Goal: Task Accomplishment & Management: Complete application form

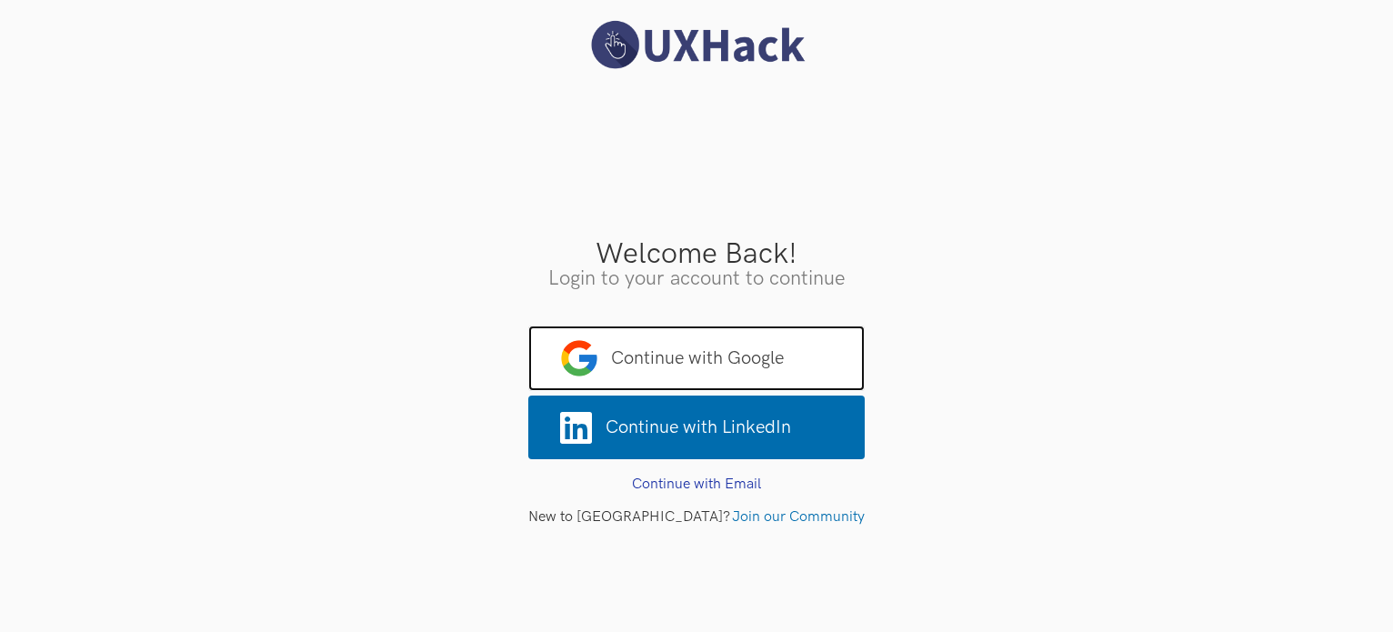
click at [804, 355] on span "Continue with Google" at bounding box center [696, 357] width 336 height 65
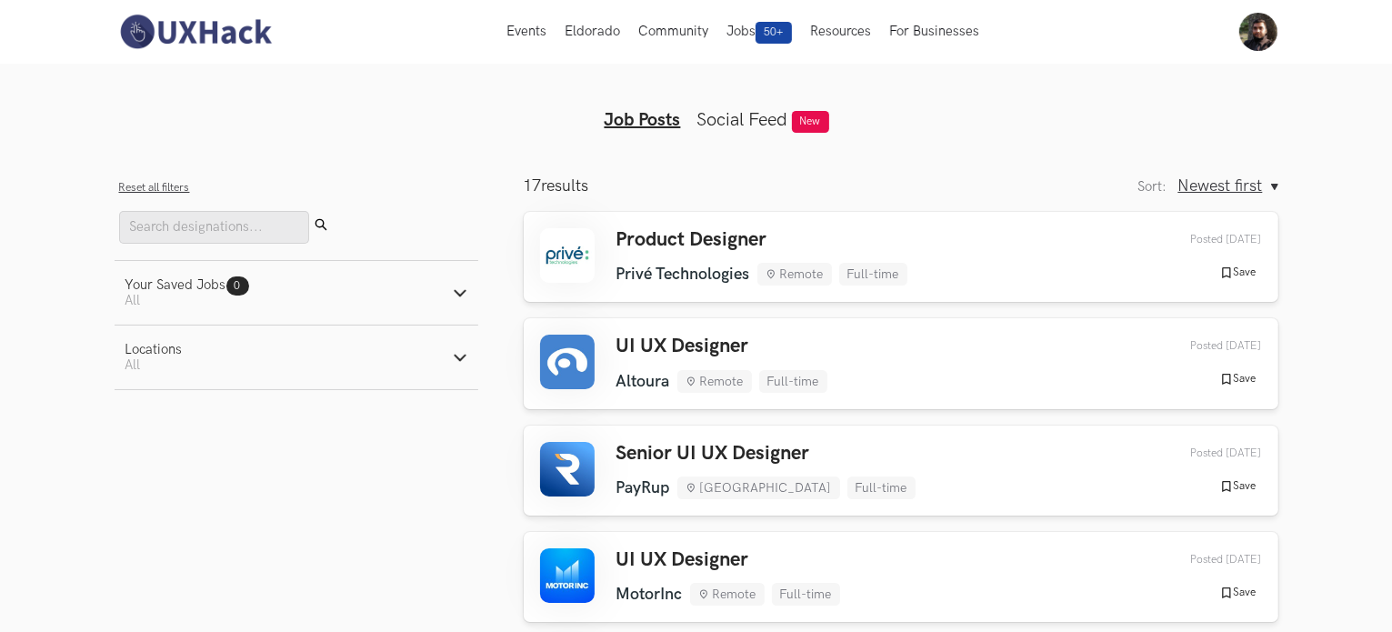
click at [1236, 35] on ul "Home My Profile Sign Out" at bounding box center [1243, 32] width 67 height 38
click at [1244, 35] on img at bounding box center [1258, 32] width 38 height 38
click at [1218, 98] on link "My Profile" at bounding box center [1258, 112] width 182 height 41
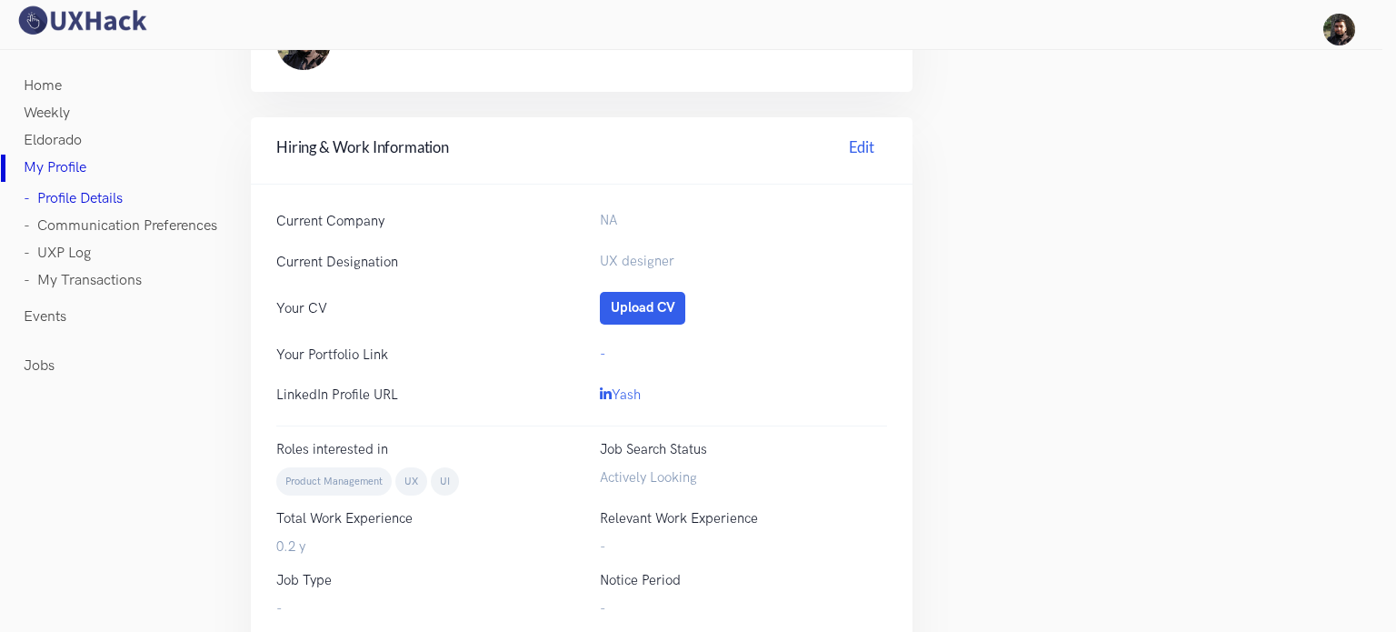
scroll to position [560, 0]
click at [608, 231] on div "NA" at bounding box center [744, 221] width 324 height 22
click at [593, 349] on div "-" at bounding box center [744, 355] width 324 height 22
click at [676, 311] on button "Upload CV" at bounding box center [642, 308] width 85 height 33
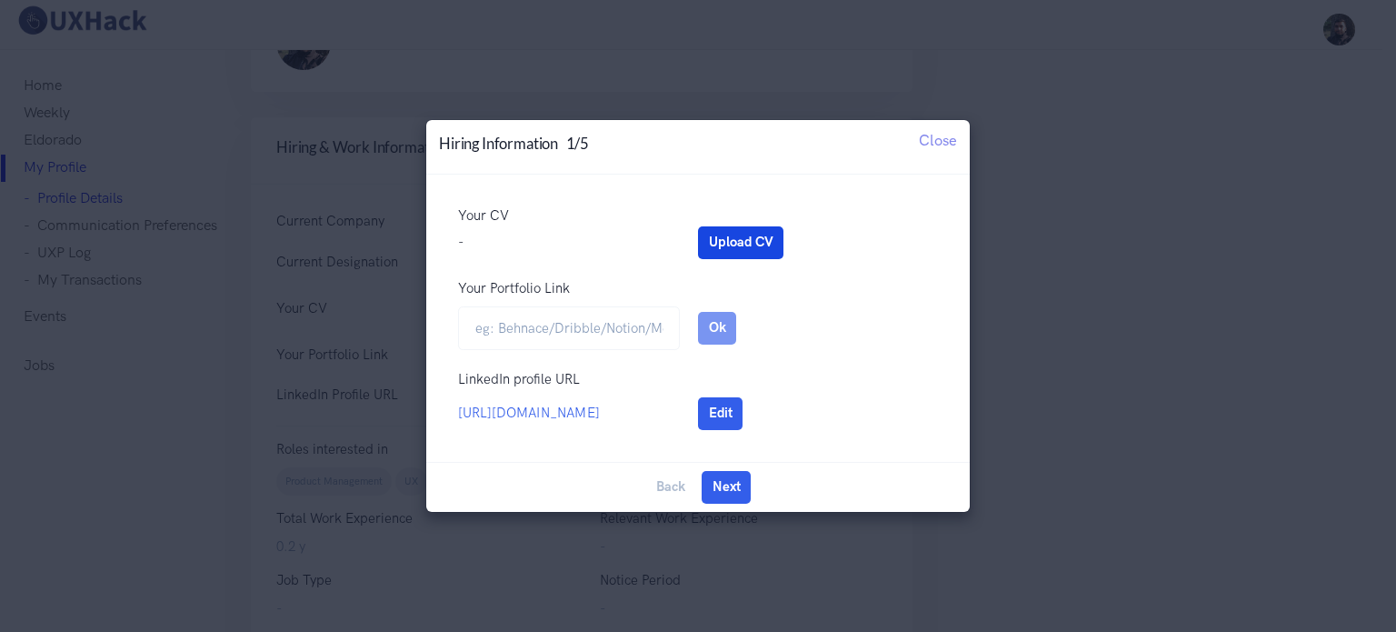
click at [702, 233] on button "Upload CV" at bounding box center [740, 242] width 85 height 33
click at [590, 315] on input "Your Portfolio Link" at bounding box center [569, 328] width 222 height 45
paste input "https://www.behance.net/gallery/235216365/Portfolio-Yash-Desai"
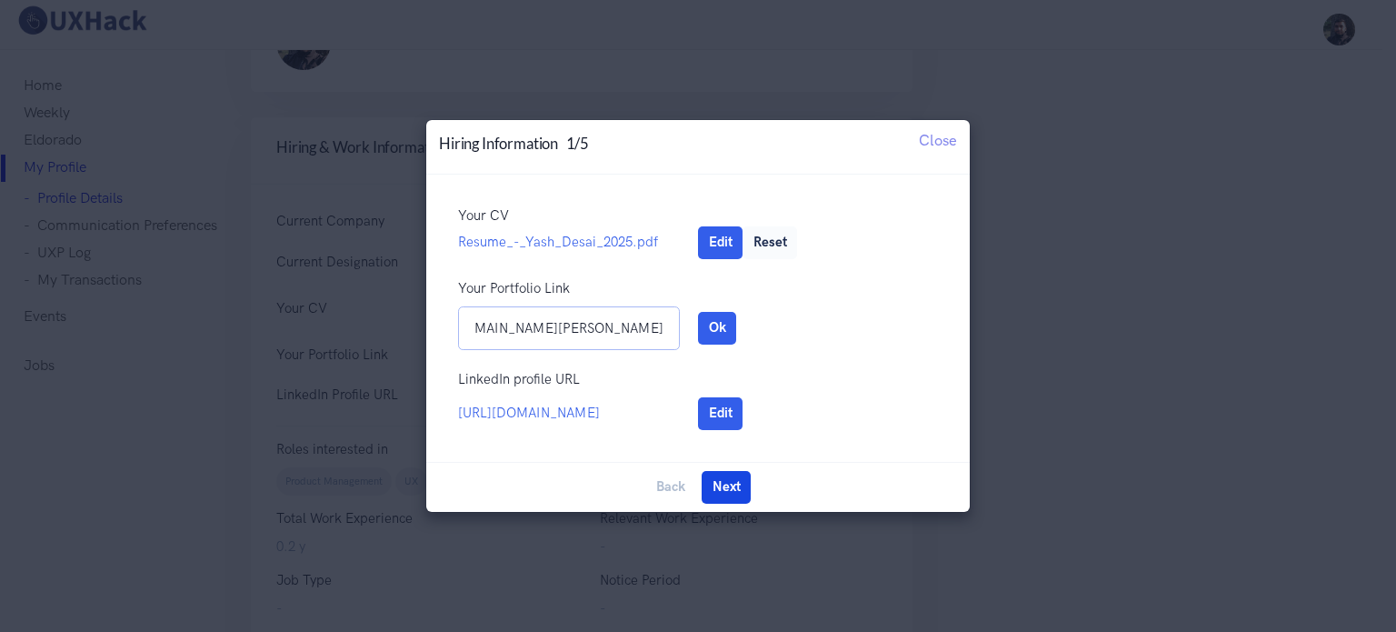
type input "https://www.behance.net/gallery/235216365/Portfolio-Yash-Desai"
click at [720, 477] on button "Next" at bounding box center [726, 487] width 49 height 33
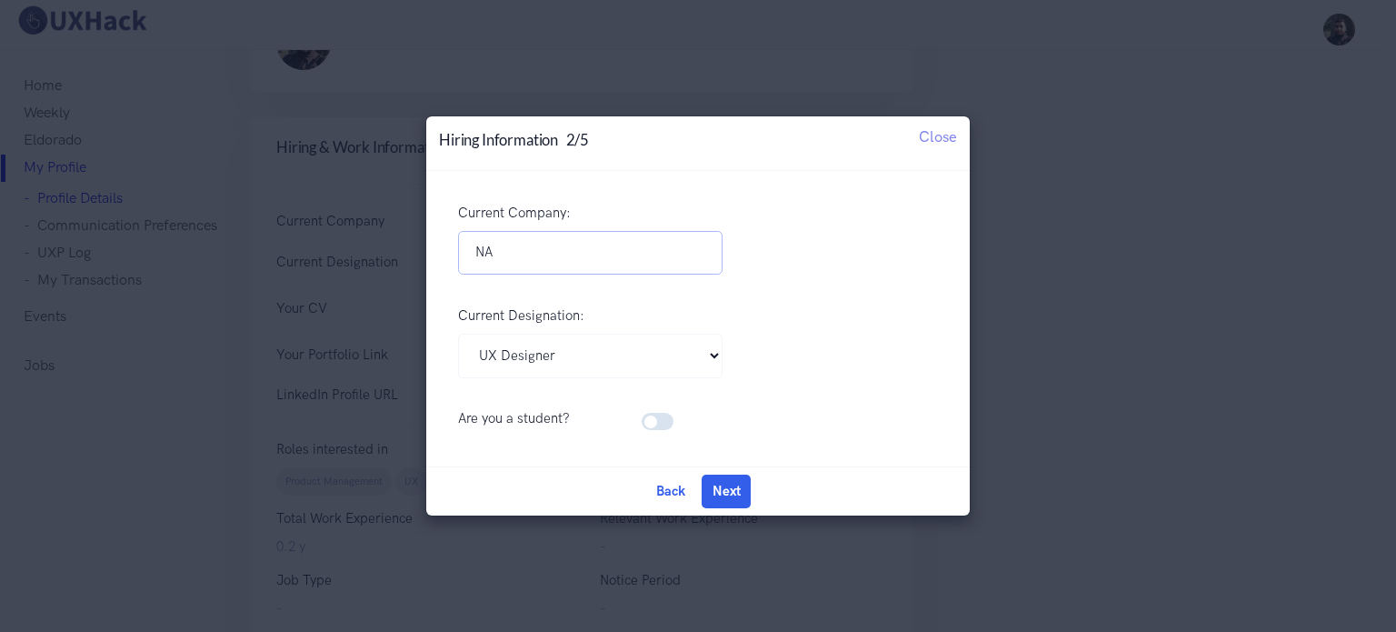
click at [543, 247] on input "NA" at bounding box center [590, 253] width 265 height 45
type input "TranslateZ"
click at [495, 356] on select "Pick Your Designation Associate Product Manager Product Designer Product Manage…" at bounding box center [590, 356] width 265 height 45
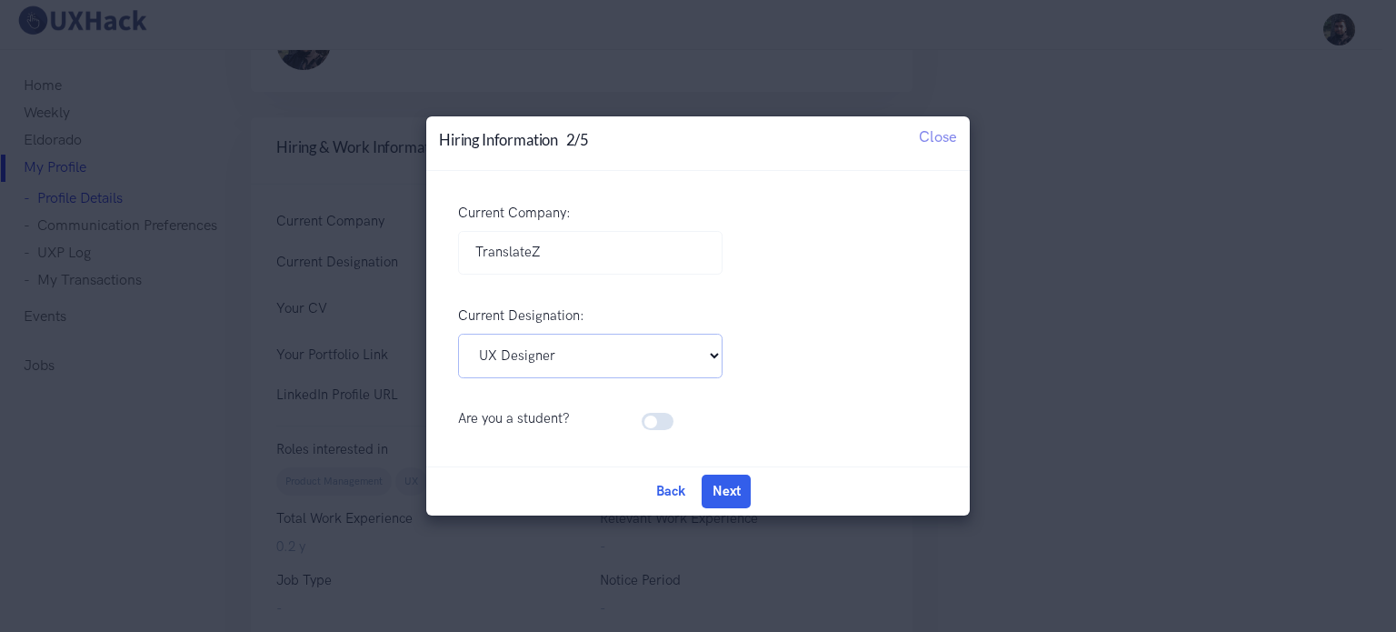
click at [495, 356] on select "Pick Your Designation Associate Product Manager Product Designer Product Manage…" at bounding box center [590, 356] width 265 height 45
click at [458, 334] on select "Pick Your Designation Associate Product Manager Product Designer Product Manage…" at bounding box center [590, 356] width 265 height 45
click at [743, 494] on button "Next" at bounding box center [726, 491] width 49 height 33
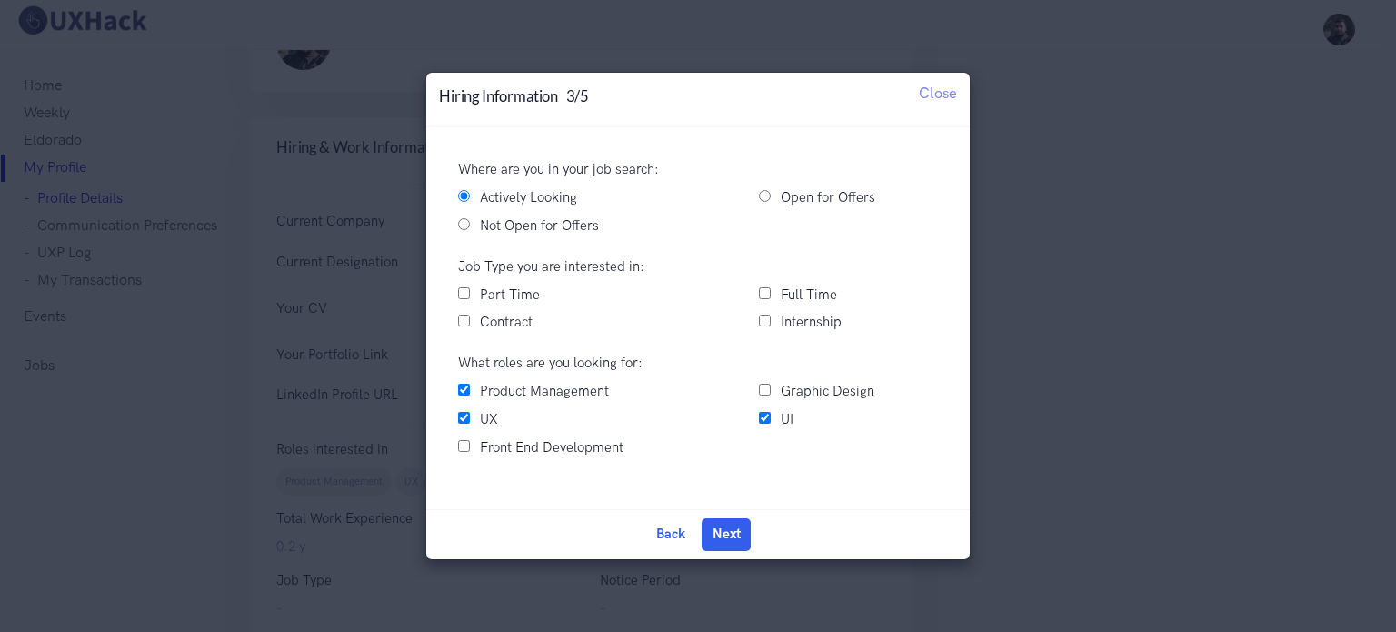
click at [763, 295] on input "Full Time" at bounding box center [765, 293] width 12 height 12
checkbox input "true"
click at [761, 419] on input "UI" at bounding box center [765, 418] width 12 height 12
checkbox input "true"
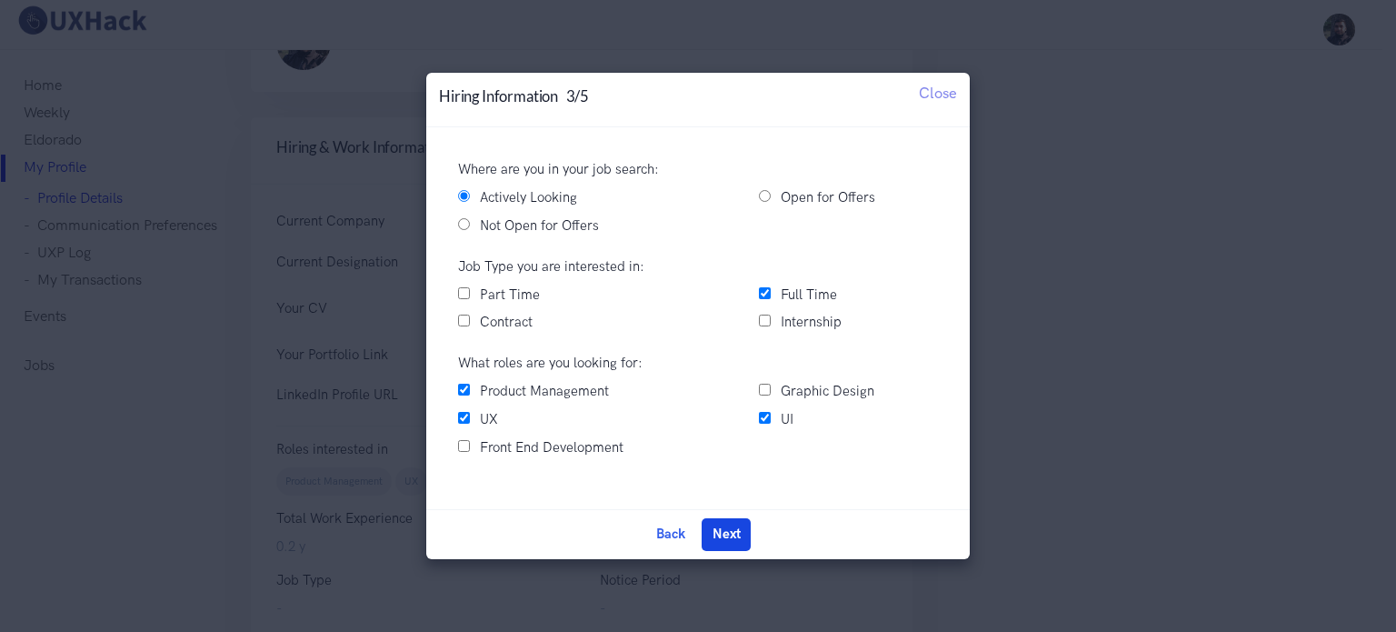
click at [735, 535] on button "Next" at bounding box center [726, 534] width 49 height 33
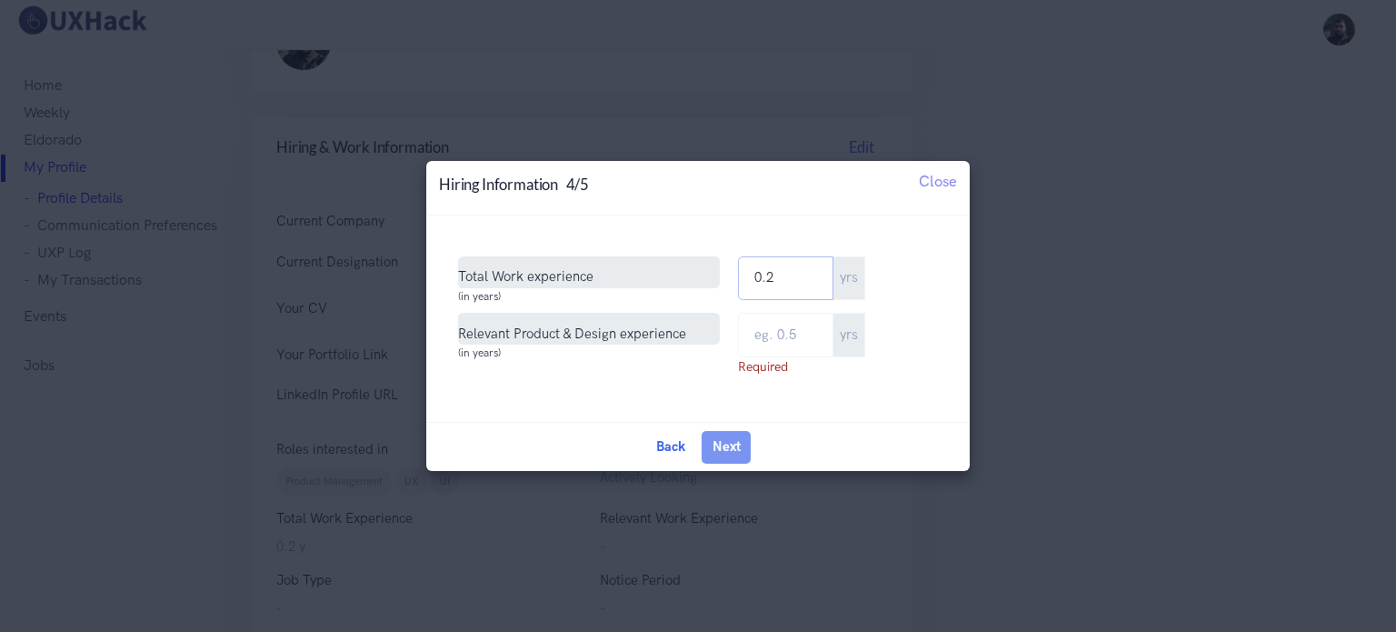
click at [807, 272] on input "0.2" at bounding box center [785, 278] width 95 height 45
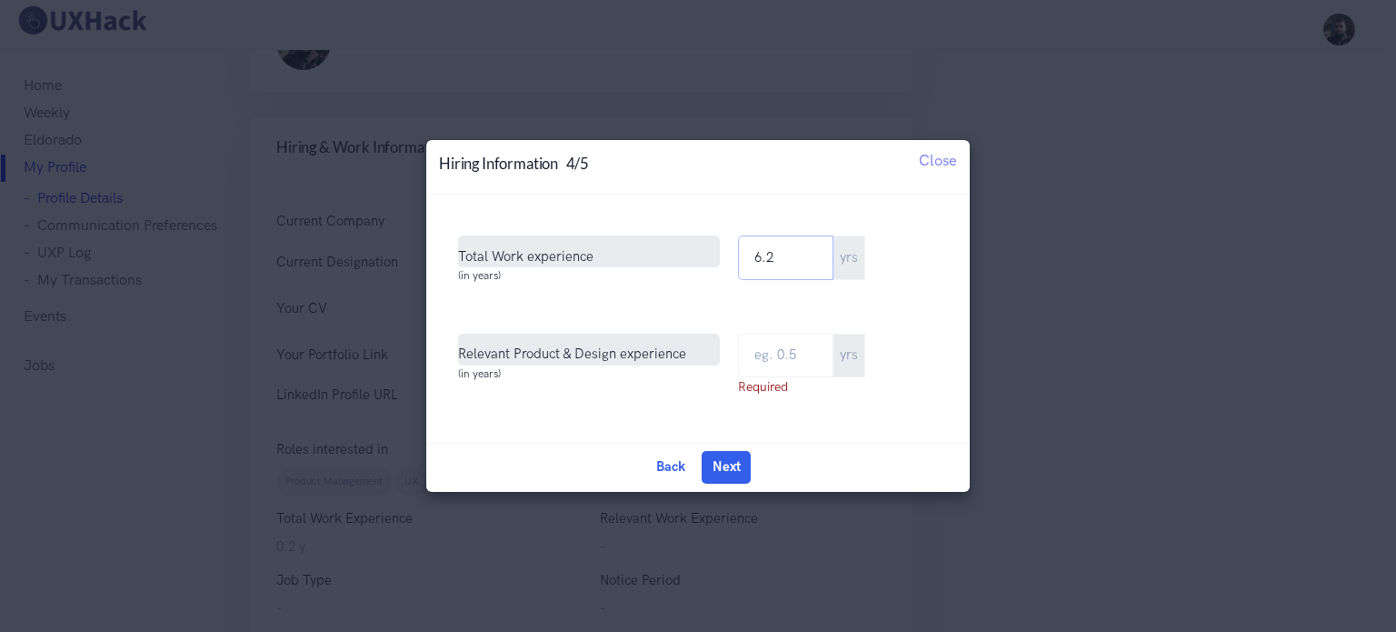
type input "6.2"
click at [792, 345] on input "text" at bounding box center [785, 356] width 95 height 45
drag, startPoint x: 786, startPoint y: 265, endPoint x: 745, endPoint y: 258, distance: 42.4
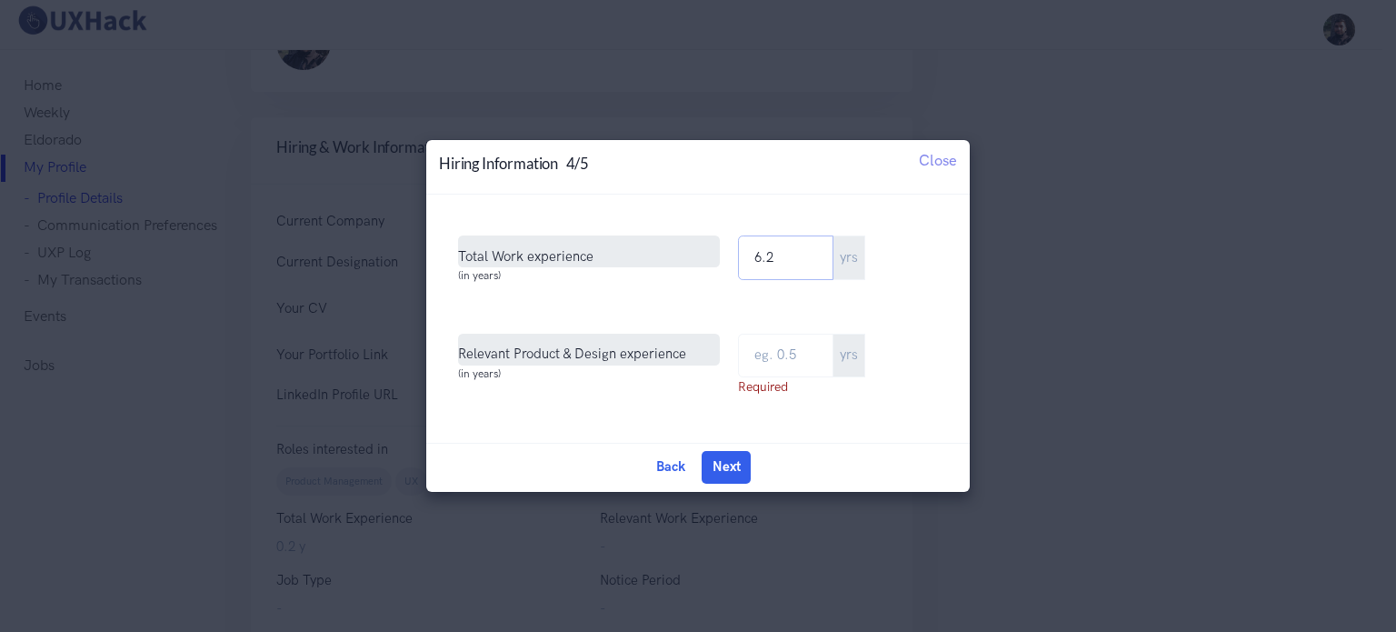
click at [745, 258] on input "6.2" at bounding box center [785, 257] width 95 height 45
click at [776, 258] on input "6.2" at bounding box center [785, 257] width 95 height 45
click at [799, 251] on input "6.2" at bounding box center [785, 257] width 95 height 45
click at [805, 359] on input "text" at bounding box center [785, 356] width 95 height 45
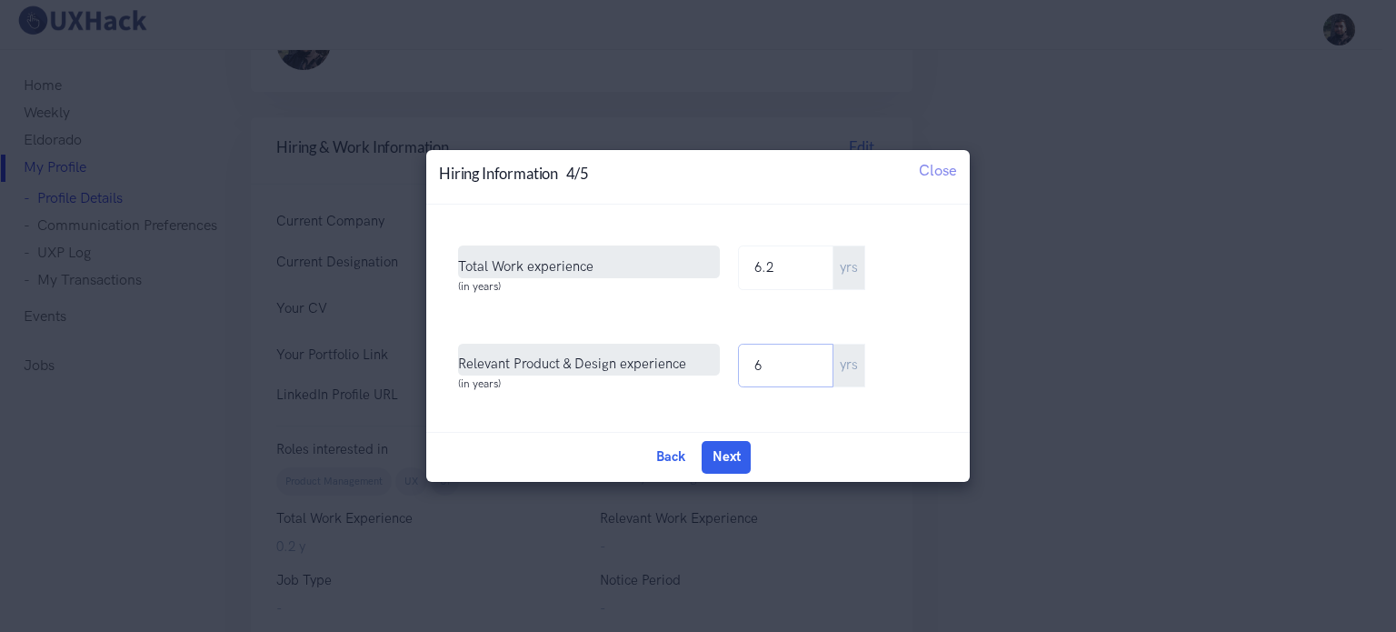
type input "6"
click at [791, 262] on input "6.2" at bounding box center [785, 267] width 95 height 45
type input "6"
click at [726, 462] on button "Next" at bounding box center [726, 457] width 49 height 33
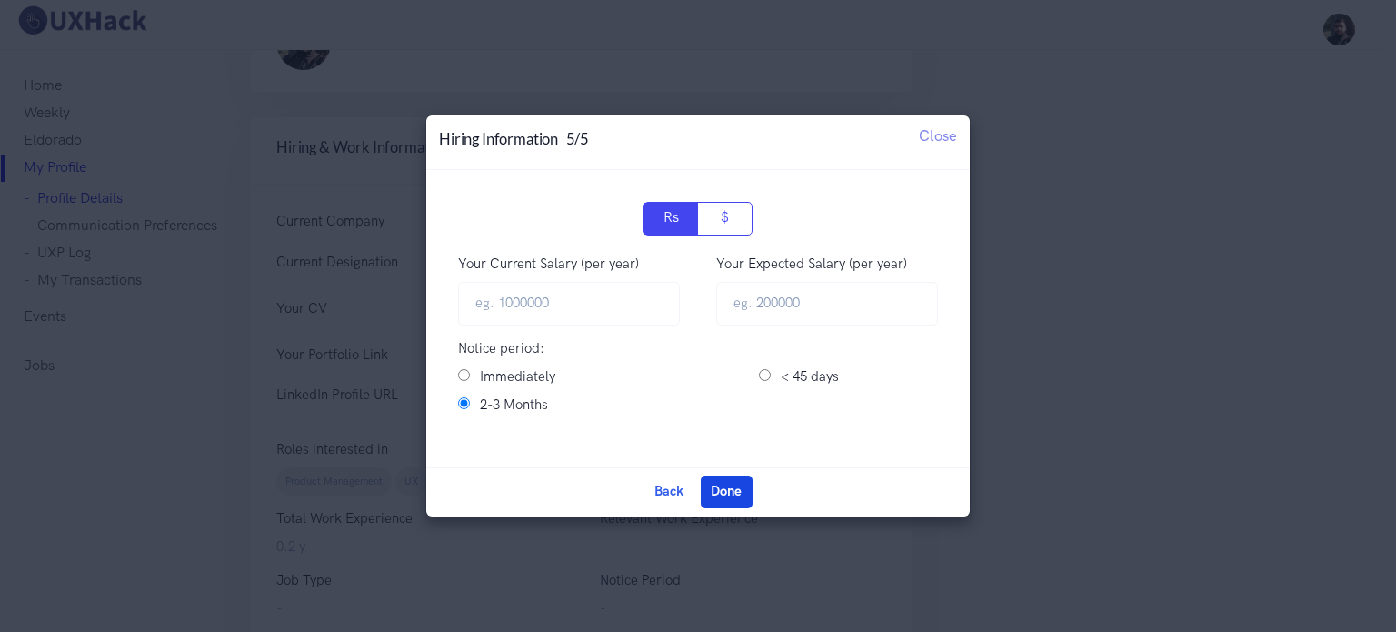
click at [738, 496] on button "Done" at bounding box center [727, 491] width 52 height 33
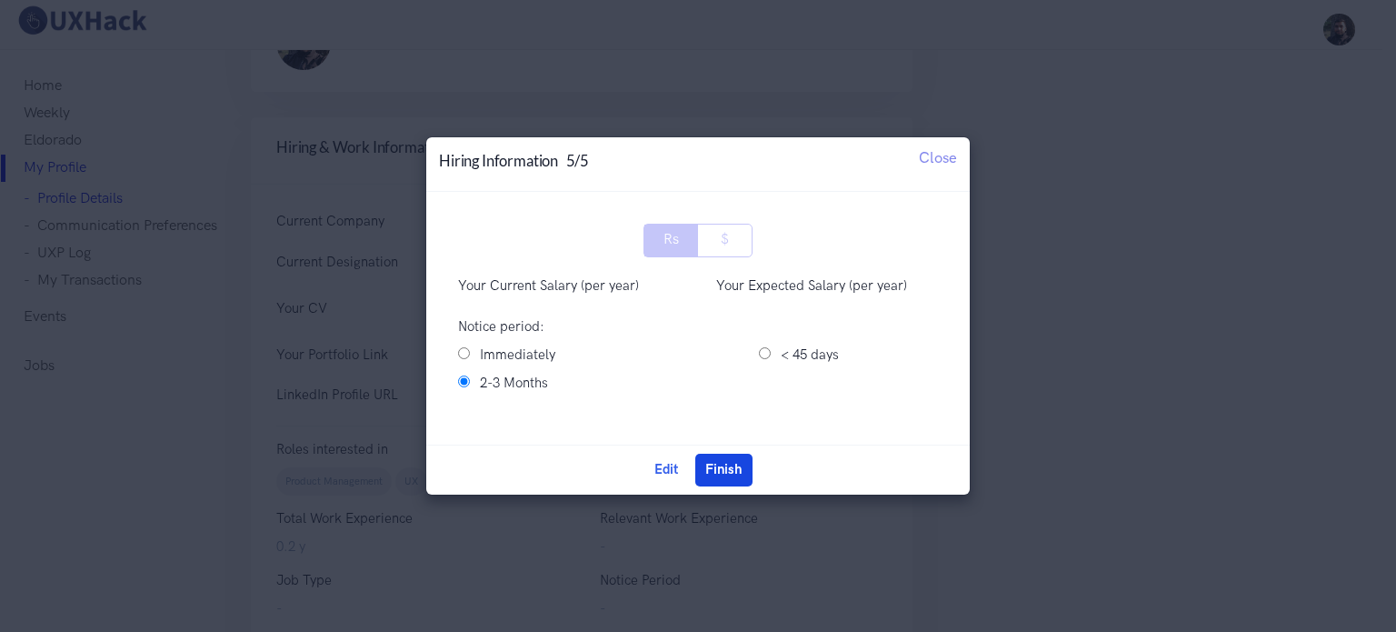
click at [738, 472] on button "Finish" at bounding box center [724, 470] width 57 height 33
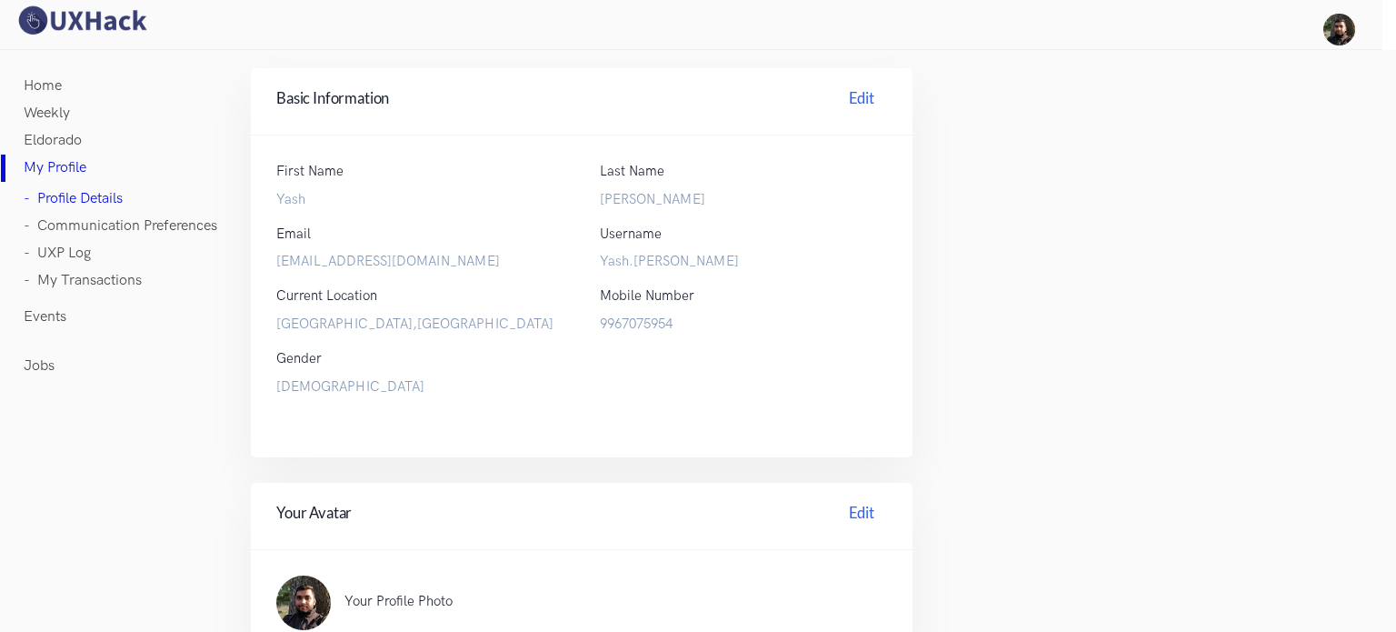
click at [77, 225] on link "- Communication Preferences" at bounding box center [121, 226] width 194 height 27
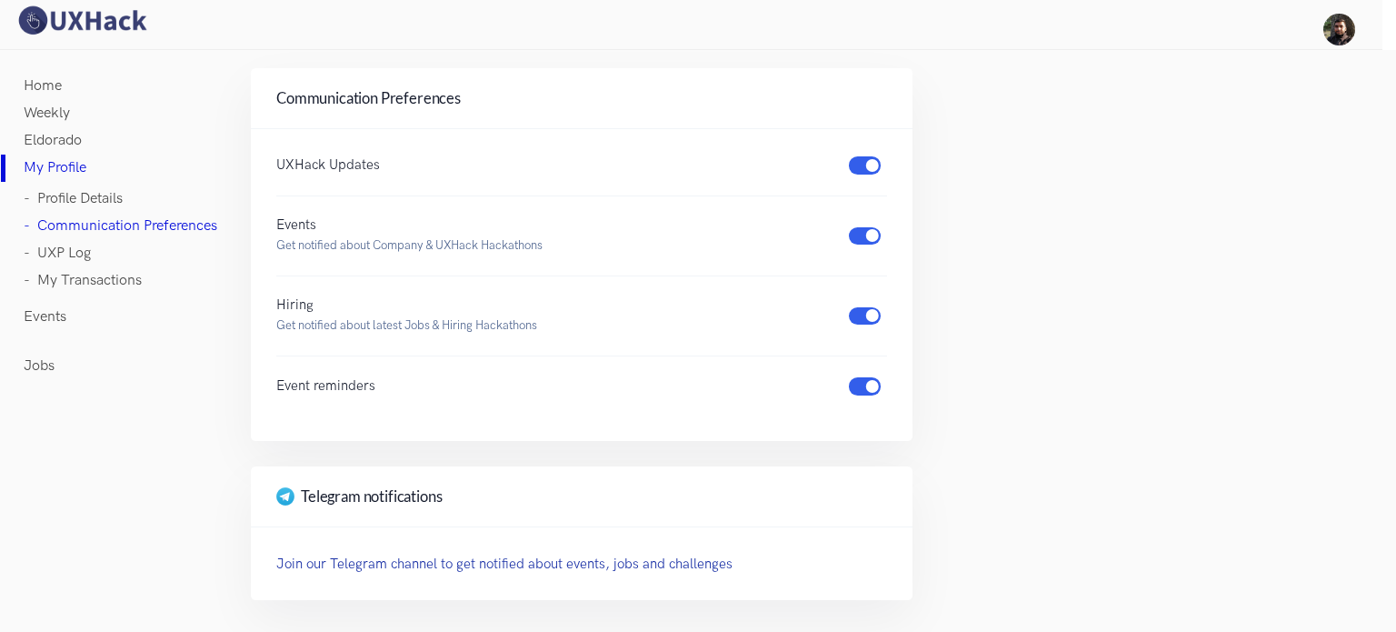
click at [887, 225] on label at bounding box center [887, 225] width 0 height 0
click at [862, 239] on input "checkbox" at bounding box center [855, 233] width 13 height 17
checkbox input "false"
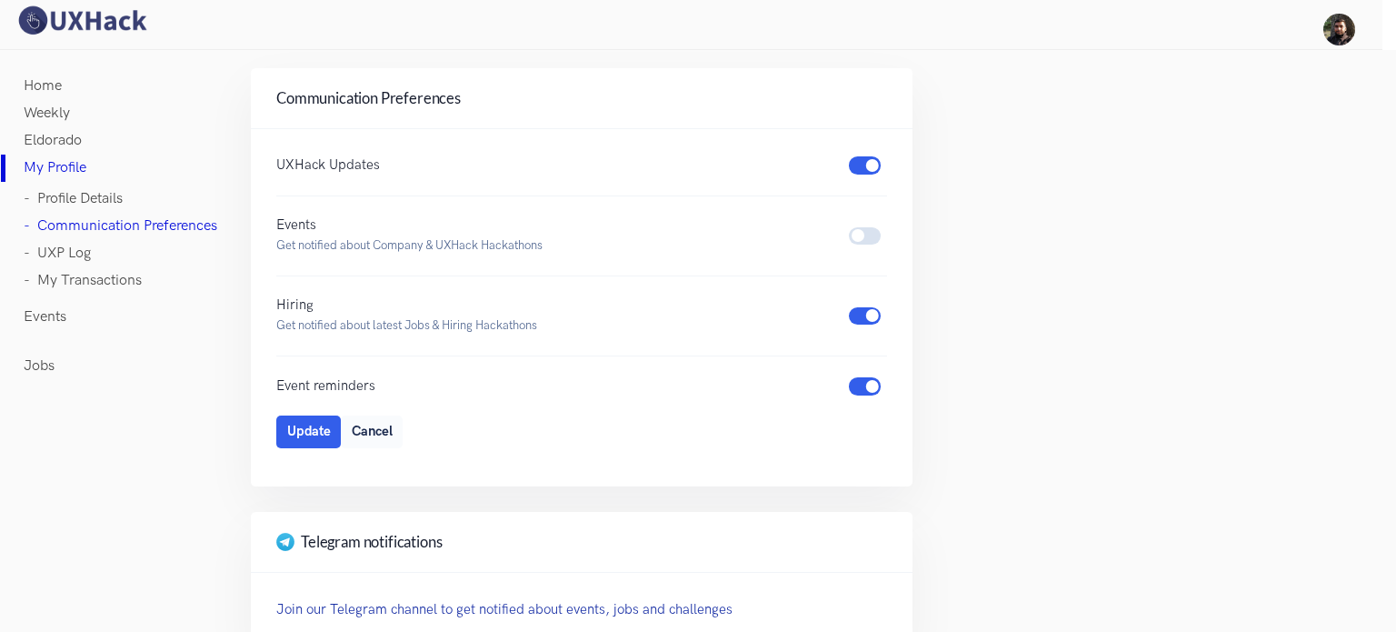
click at [858, 395] on div at bounding box center [868, 386] width 38 height 22
click at [887, 155] on label at bounding box center [887, 155] width 0 height 0
click at [849, 164] on input "checkbox" at bounding box center [855, 163] width 13 height 17
checkbox input "false"
click at [297, 433] on button "Update" at bounding box center [308, 431] width 65 height 33
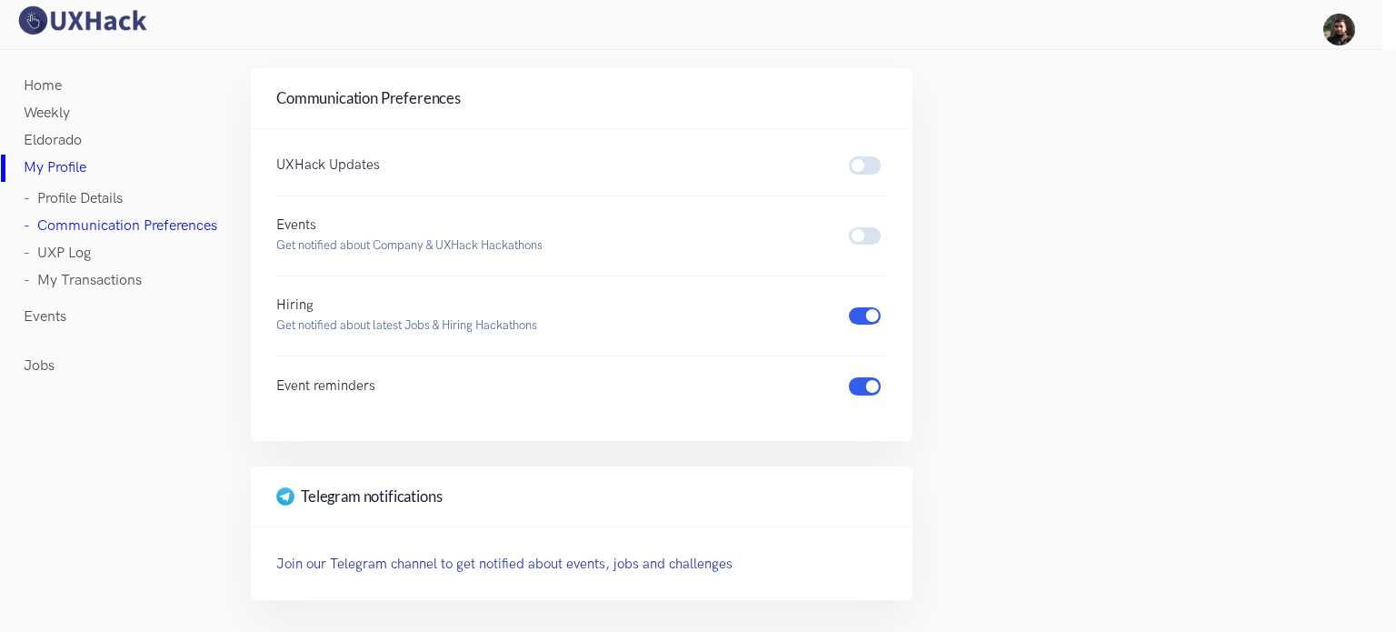
scroll to position [50, 0]
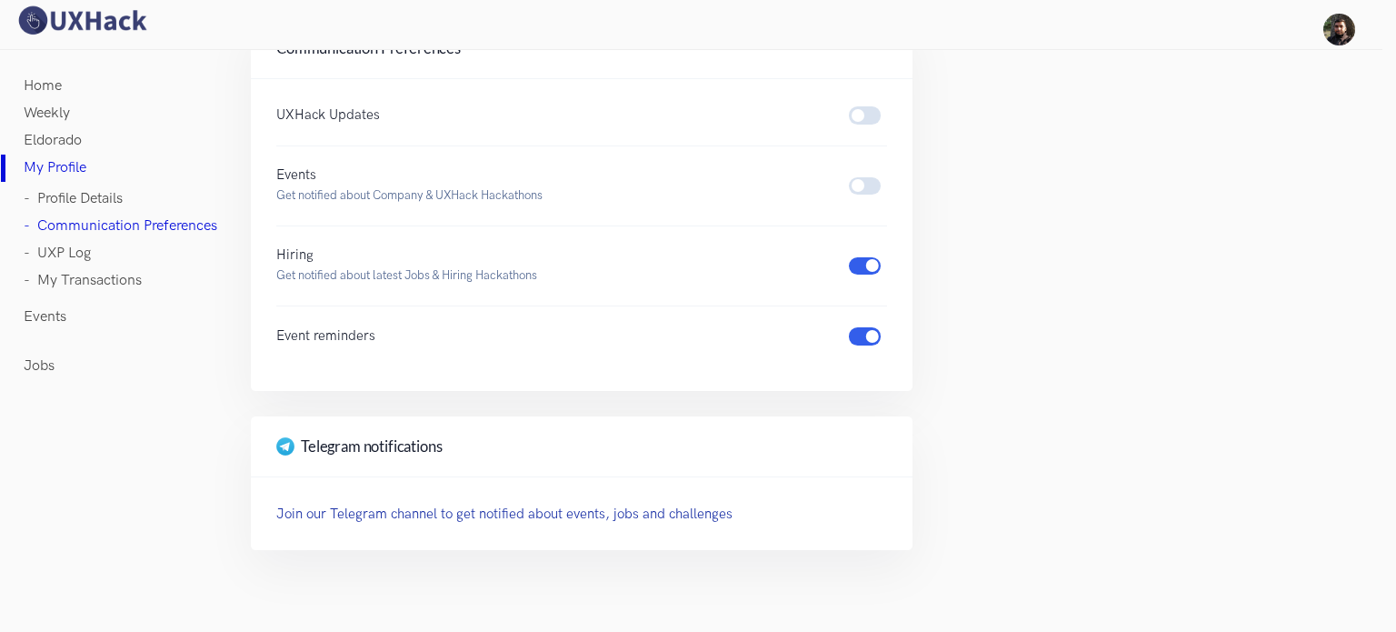
click at [76, 263] on link "- UXP Log" at bounding box center [57, 253] width 67 height 27
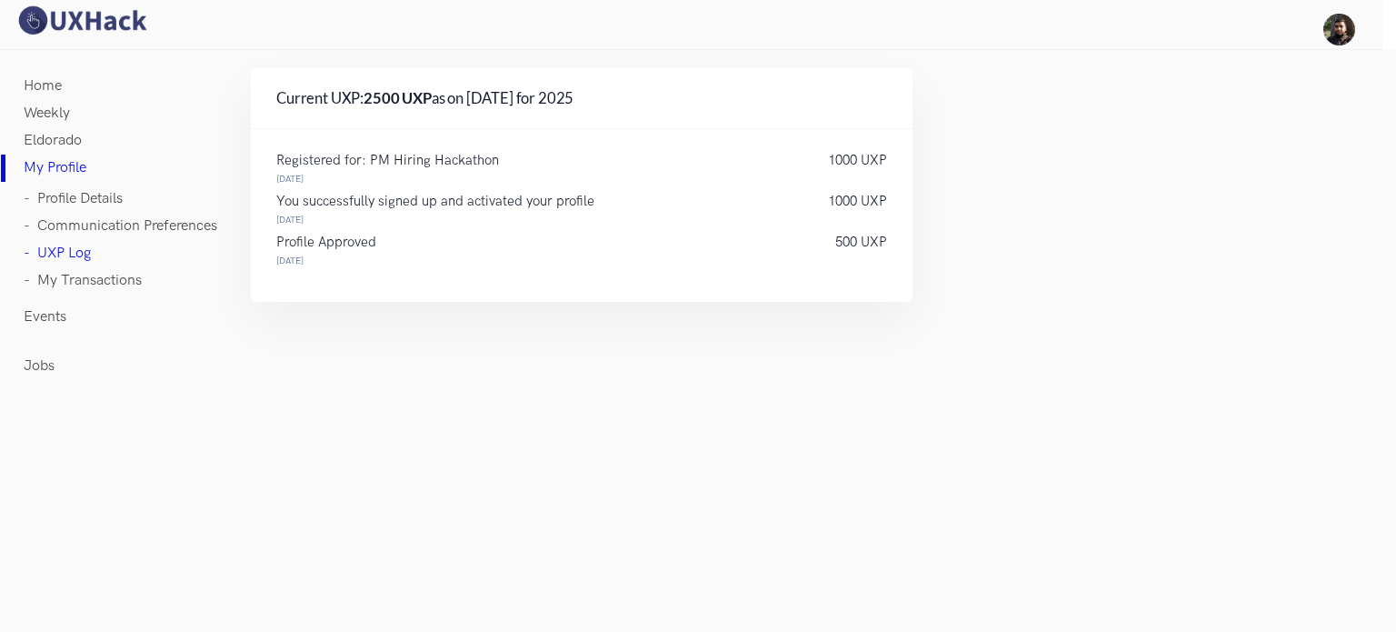
click at [83, 280] on link "- My Transactions" at bounding box center [83, 280] width 118 height 27
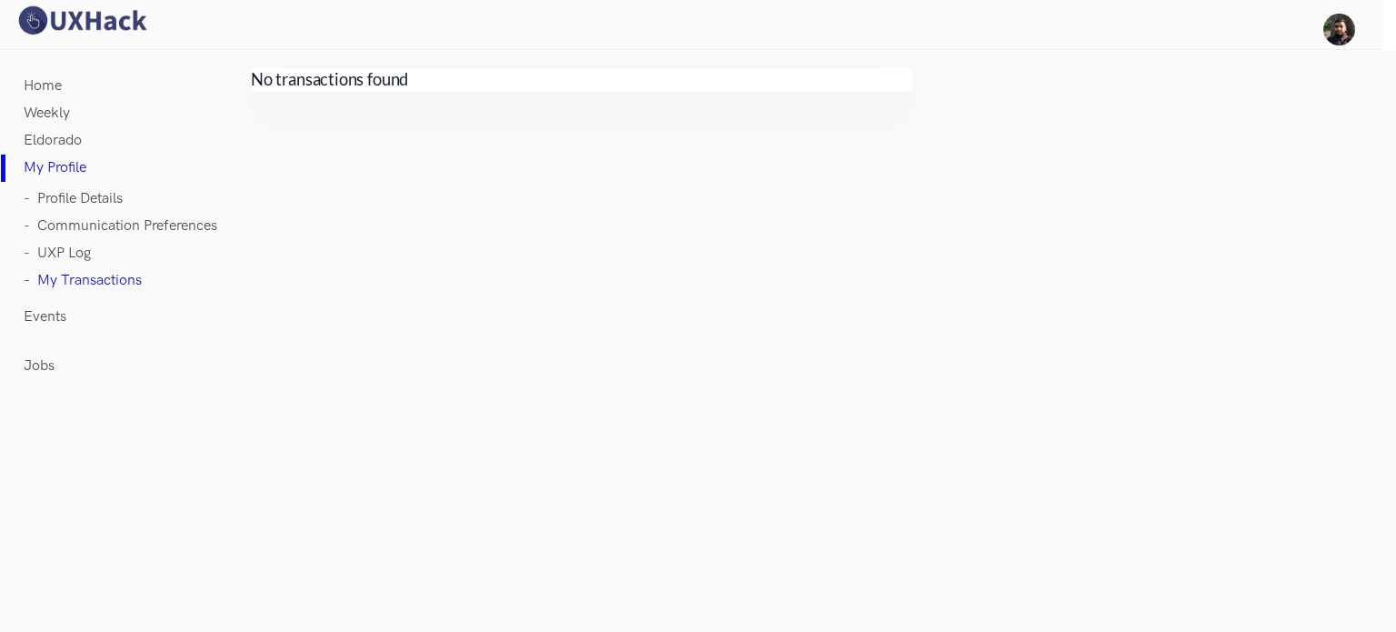
click at [65, 134] on link "Eldorado" at bounding box center [53, 140] width 58 height 27
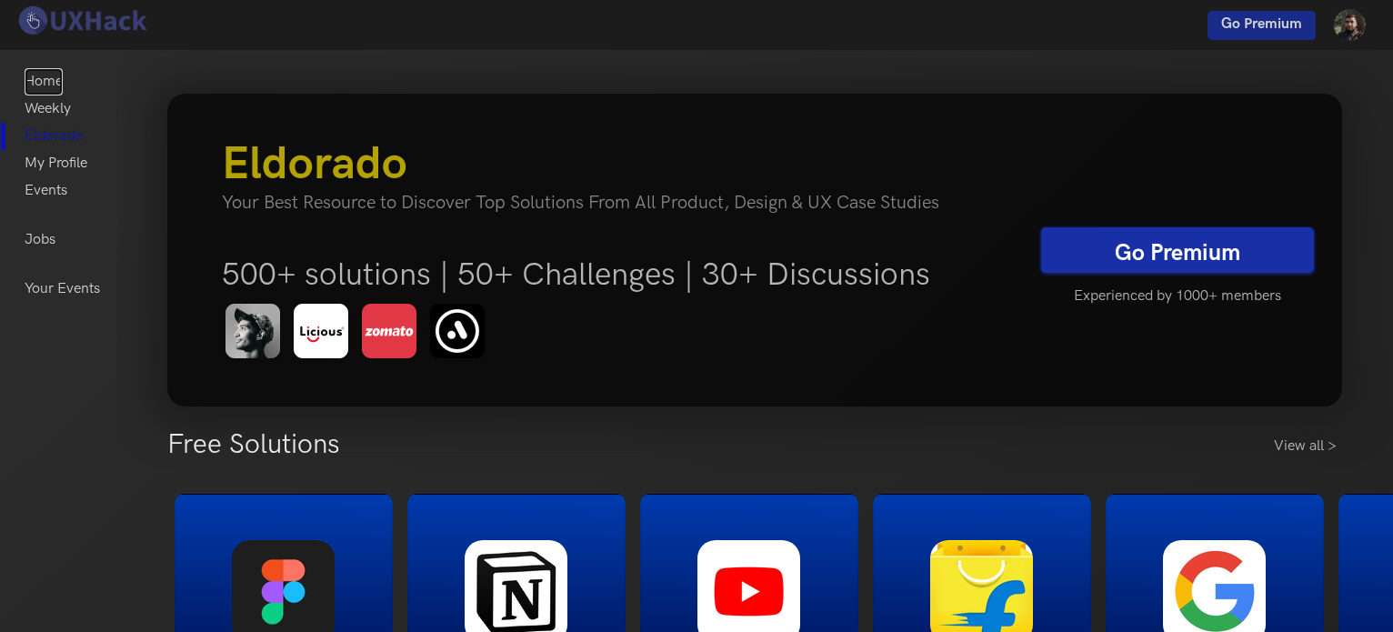
click at [51, 72] on link "Home" at bounding box center [44, 81] width 38 height 27
click at [51, 89] on link "Home" at bounding box center [44, 81] width 38 height 27
click at [36, 265] on ul "Home Weekly Eldorado My Profile Events Jobs Your Events" at bounding box center [62, 185] width 75 height 235
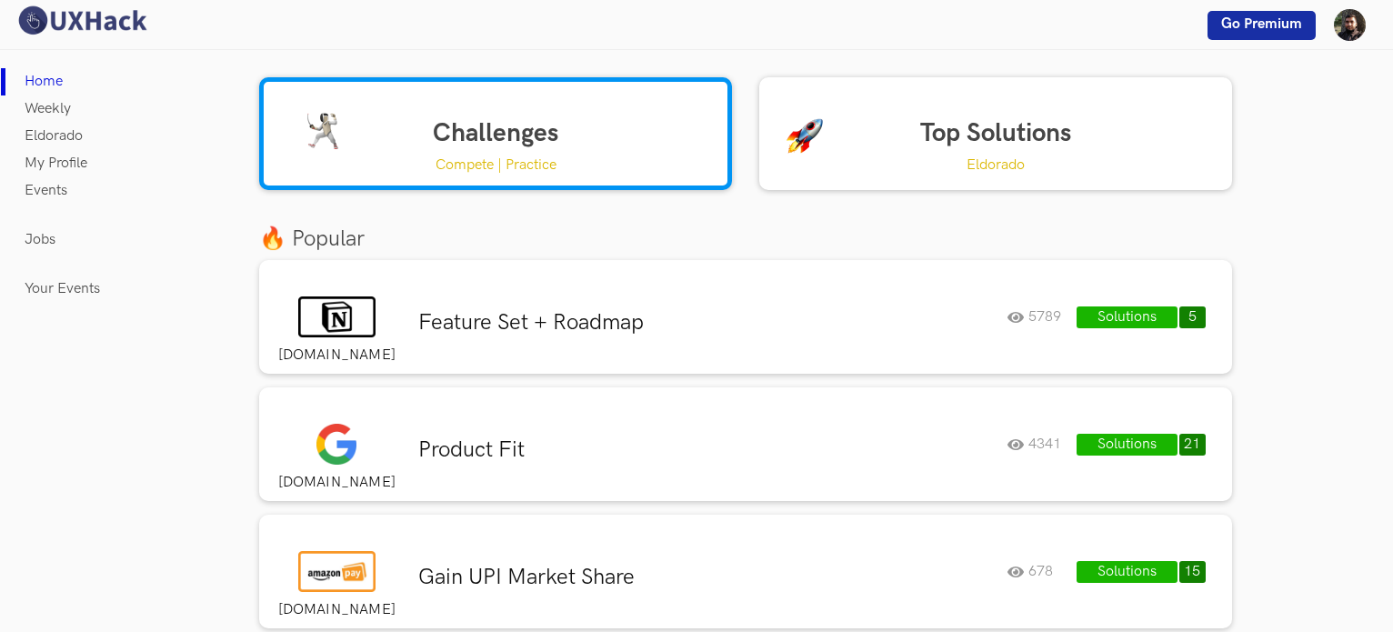
click at [43, 246] on link "Jobs" at bounding box center [40, 239] width 31 height 27
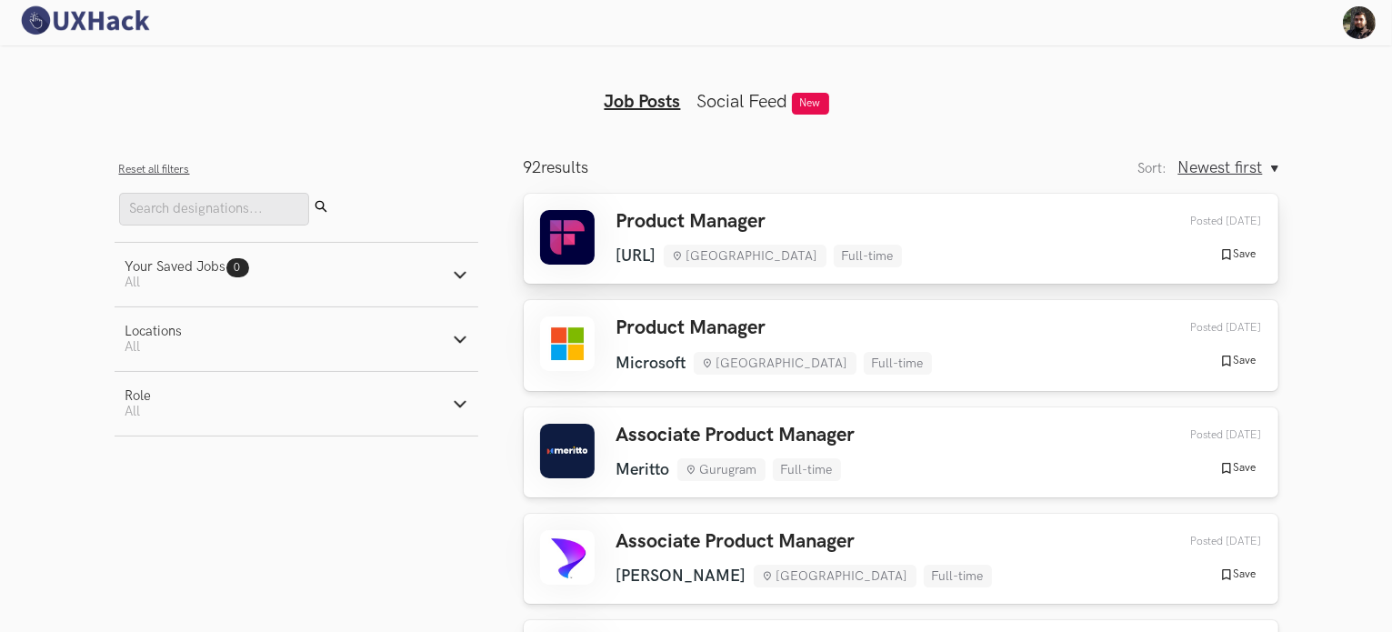
click at [920, 260] on div "Product Manager Fireflies.ai Mumbai Full-time Fireflies.ai Mumbai Full-time 2 d…" at bounding box center [901, 238] width 722 height 57
click at [461, 266] on button "Your Saved Jobs 0 Jobs Active filters: All" at bounding box center [297, 275] width 364 height 64
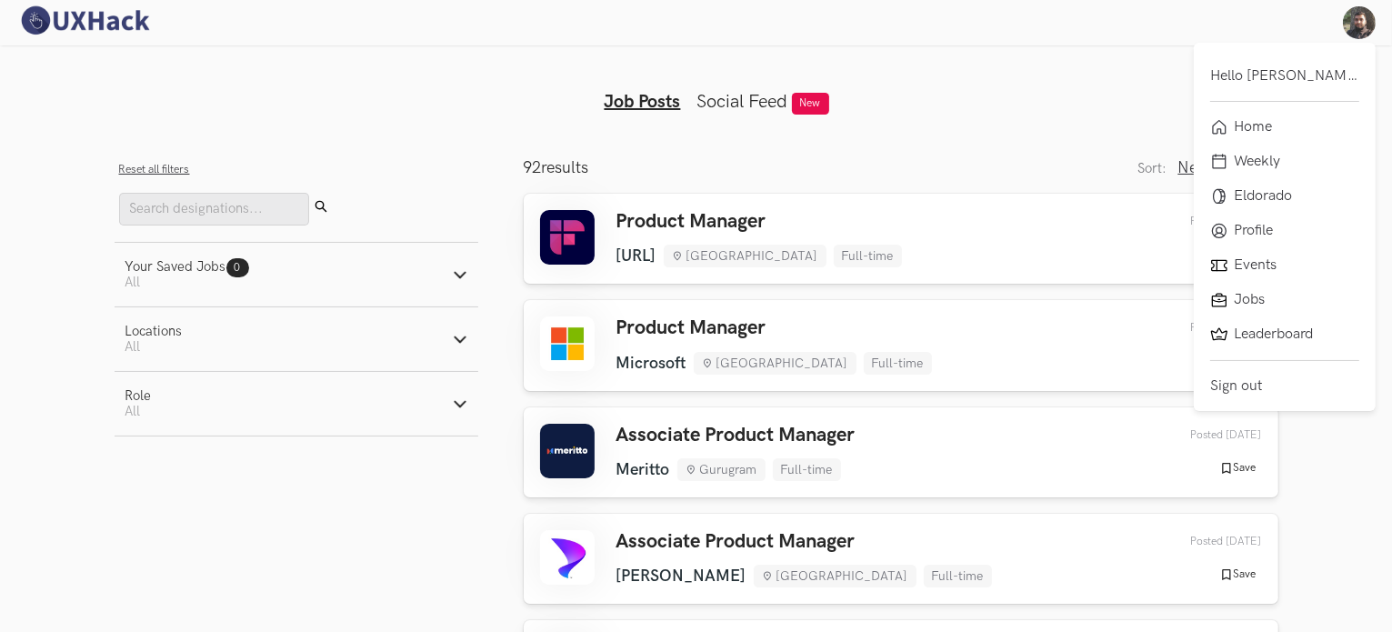
click at [1346, 22] on img at bounding box center [1359, 22] width 33 height 33
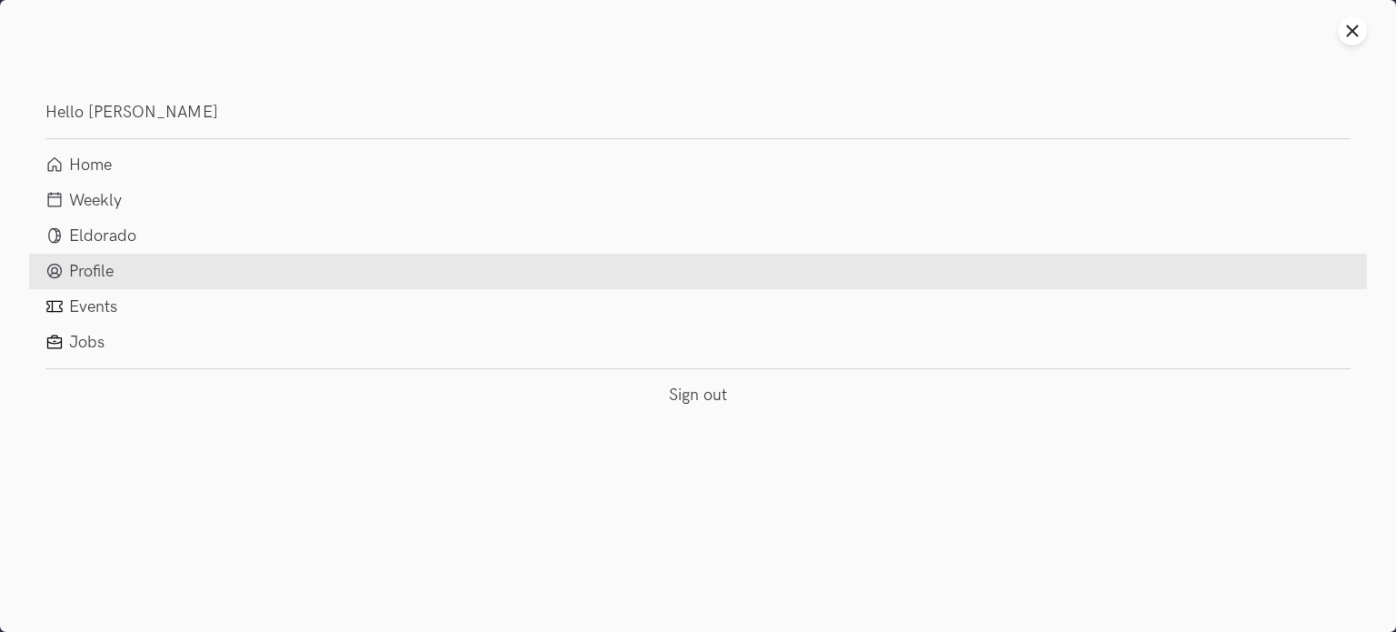
click at [553, 285] on li "Profile" at bounding box center [698, 271] width 1338 height 35
click at [92, 268] on link "Profile" at bounding box center [91, 271] width 45 height 19
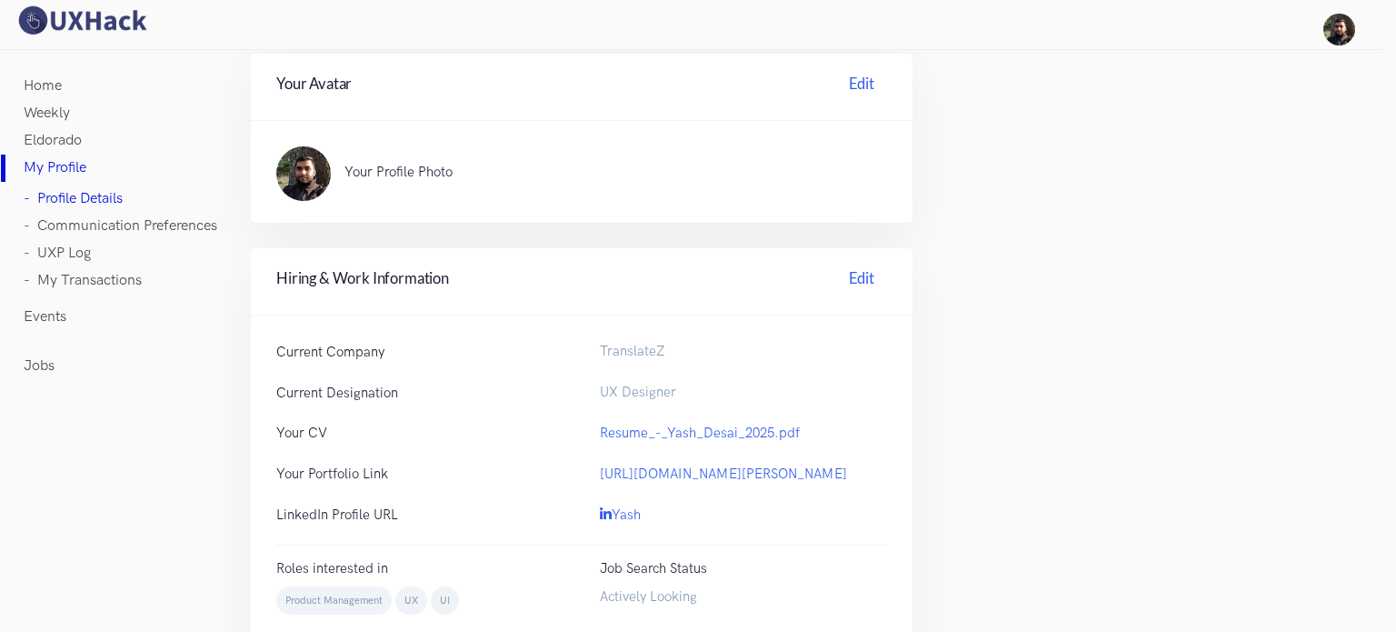
scroll to position [429, 0]
click at [90, 185] on link "- Profile Details" at bounding box center [73, 198] width 99 height 27
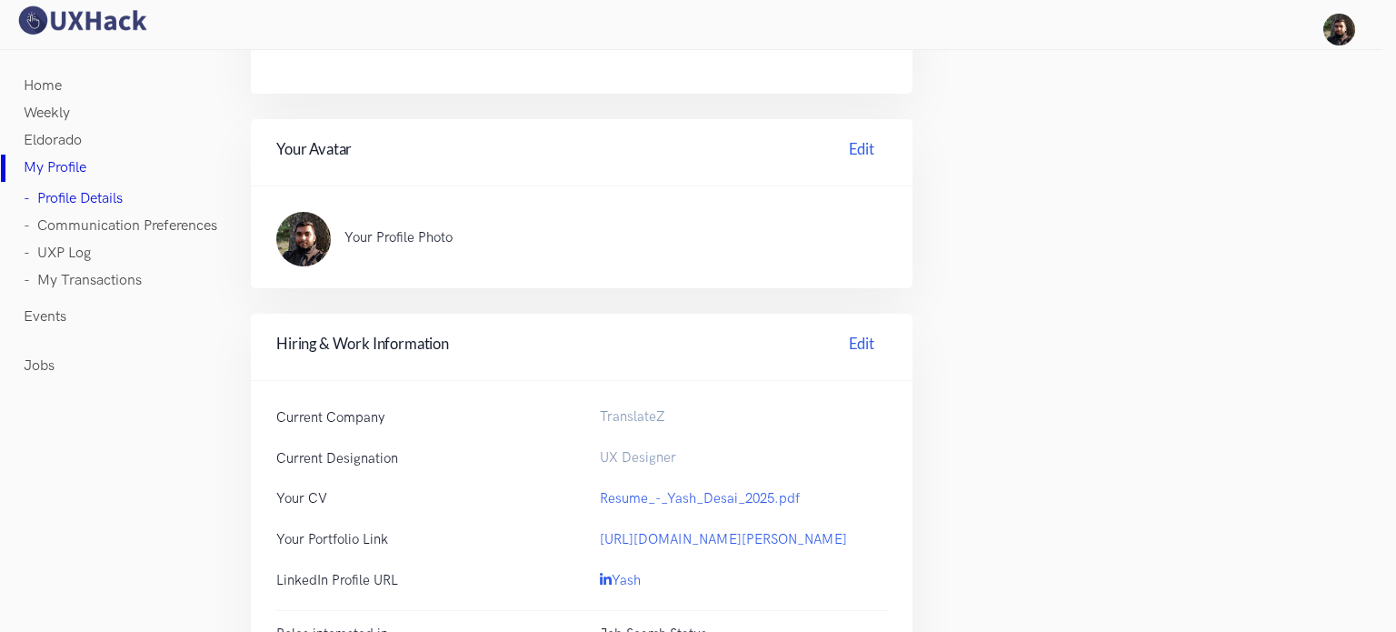
scroll to position [365, 0]
click at [851, 341] on link "Edit" at bounding box center [861, 346] width 51 height 28
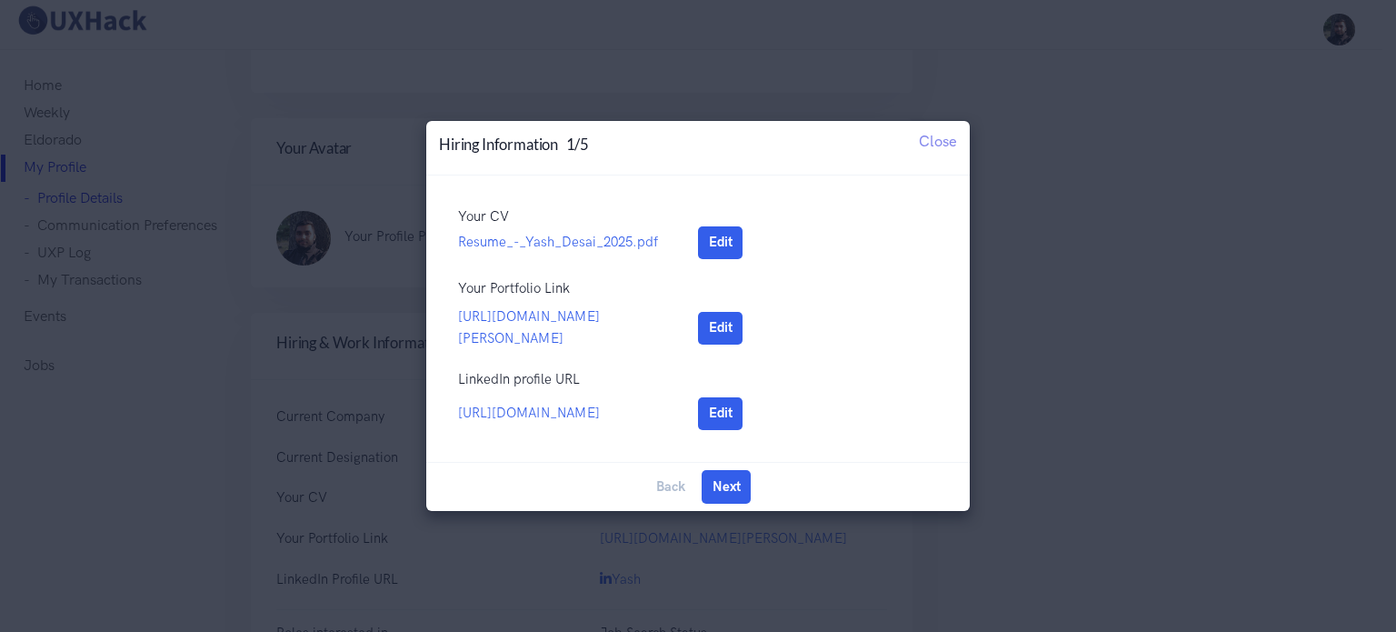
click at [671, 481] on div "Back Edit Next Done" at bounding box center [698, 486] width 544 height 49
click at [699, 485] on div "Back Edit Next Done" at bounding box center [698, 486] width 544 height 49
click at [716, 488] on button "Next" at bounding box center [726, 486] width 49 height 33
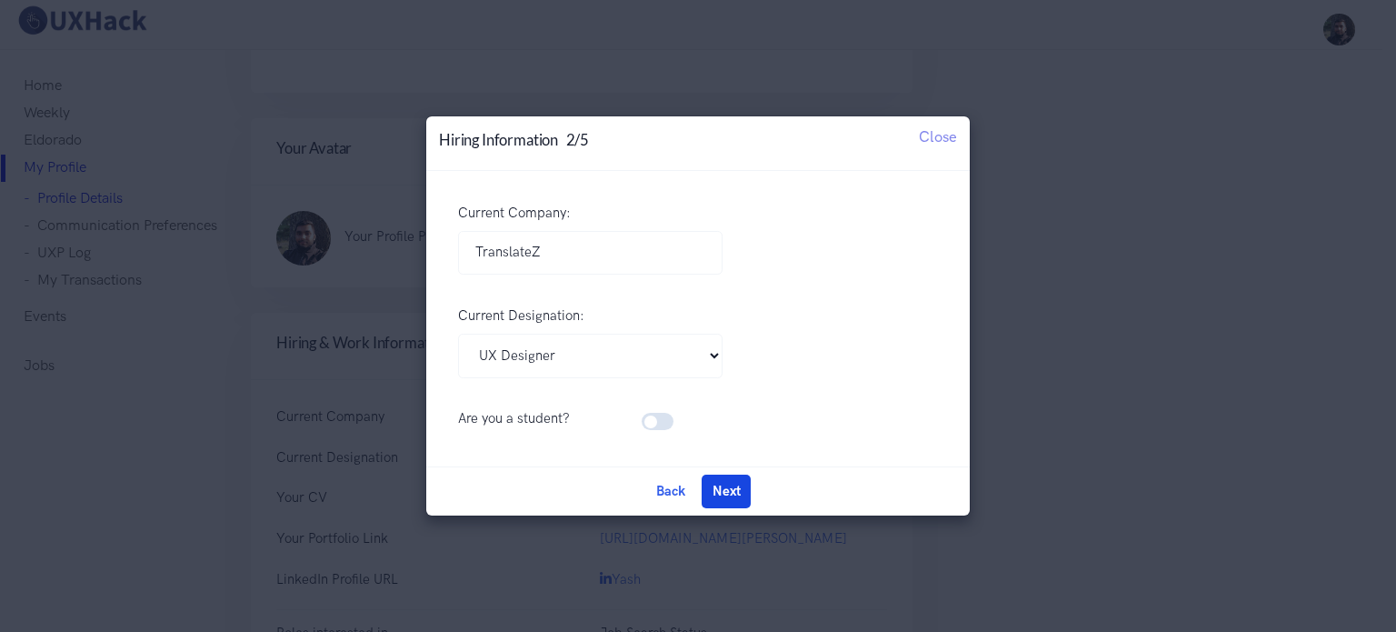
click at [728, 487] on button "Next" at bounding box center [726, 491] width 49 height 33
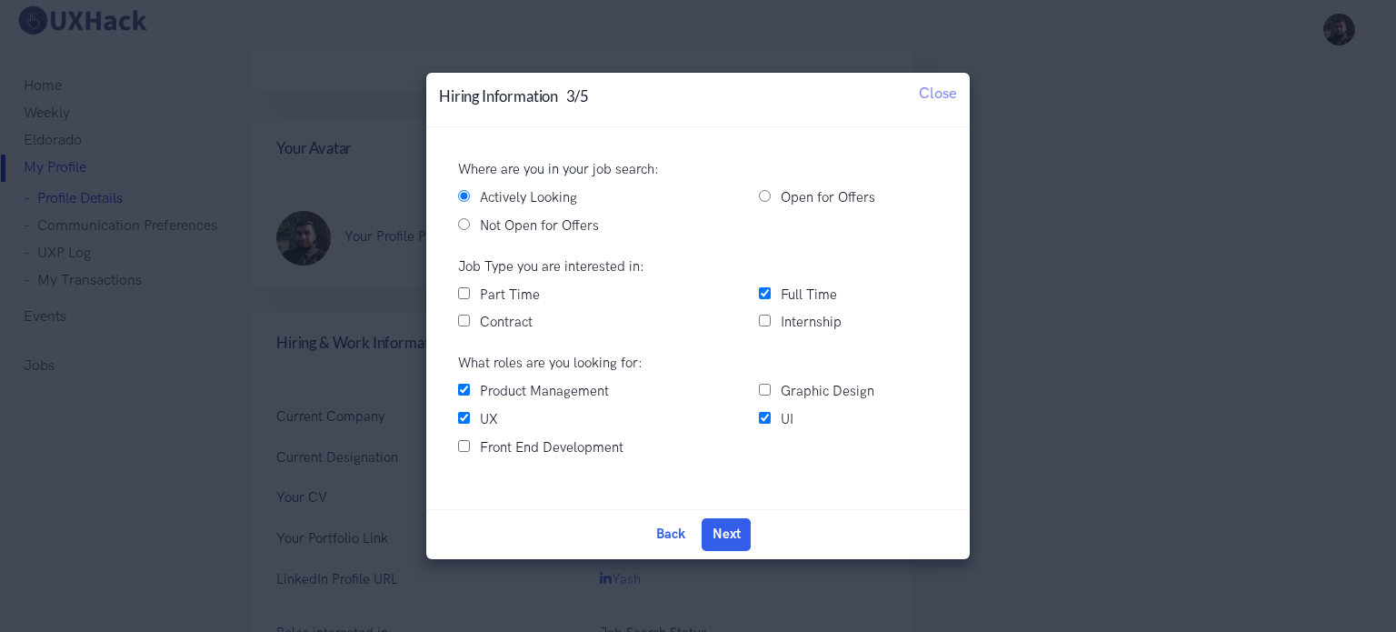
click at [535, 392] on label "Product Management" at bounding box center [544, 392] width 129 height 22
click at [470, 392] on input "Product Management" at bounding box center [464, 390] width 12 height 12
checkbox input "false"
click at [717, 541] on button "Next" at bounding box center [726, 534] width 49 height 33
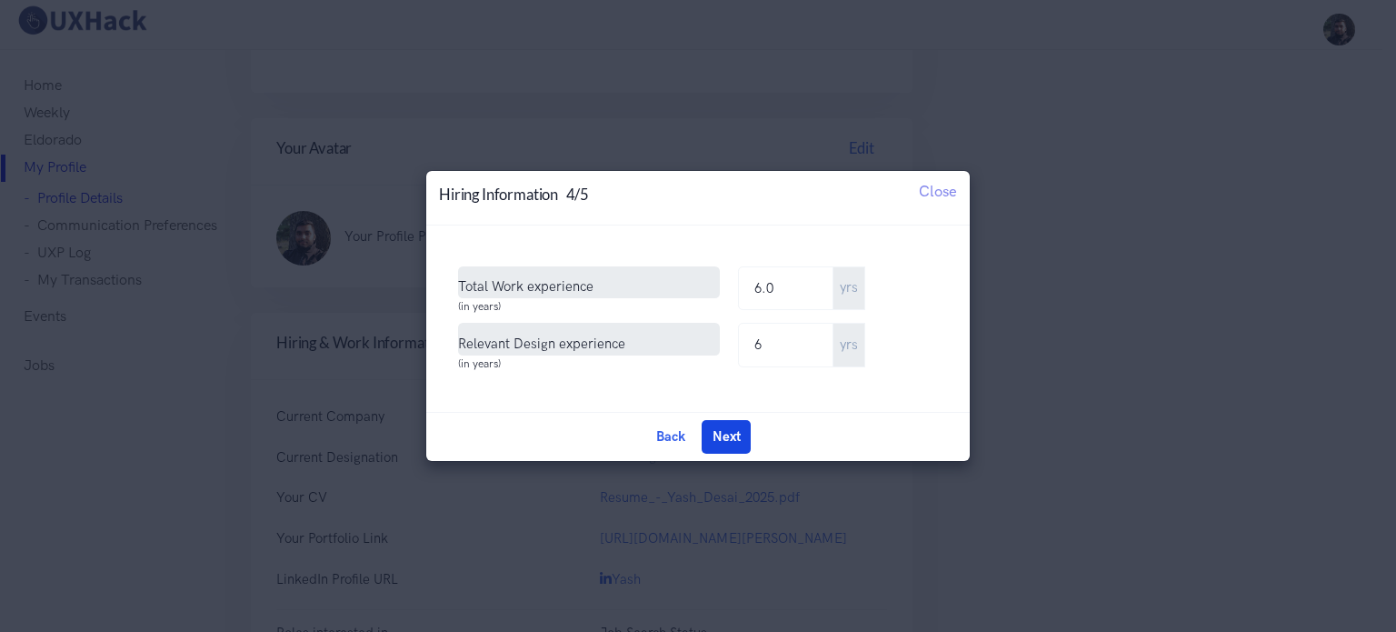
click at [724, 433] on button "Next" at bounding box center [726, 436] width 49 height 33
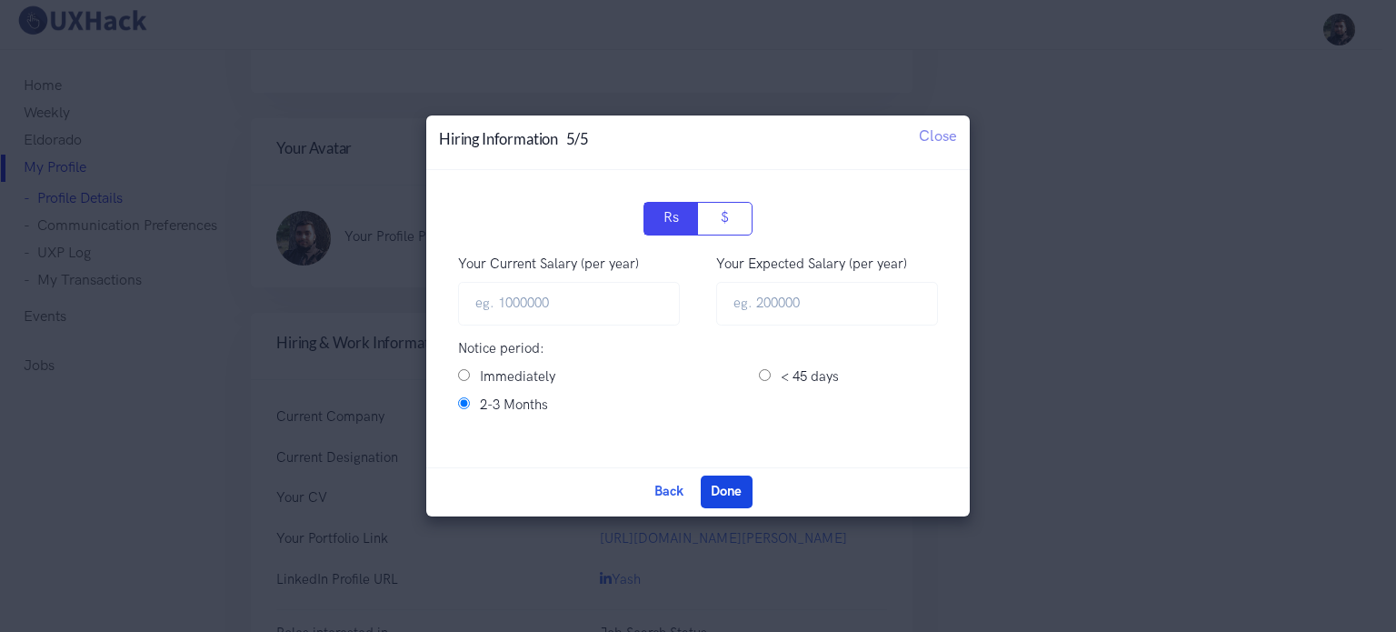
click at [738, 477] on button "Done" at bounding box center [727, 491] width 52 height 33
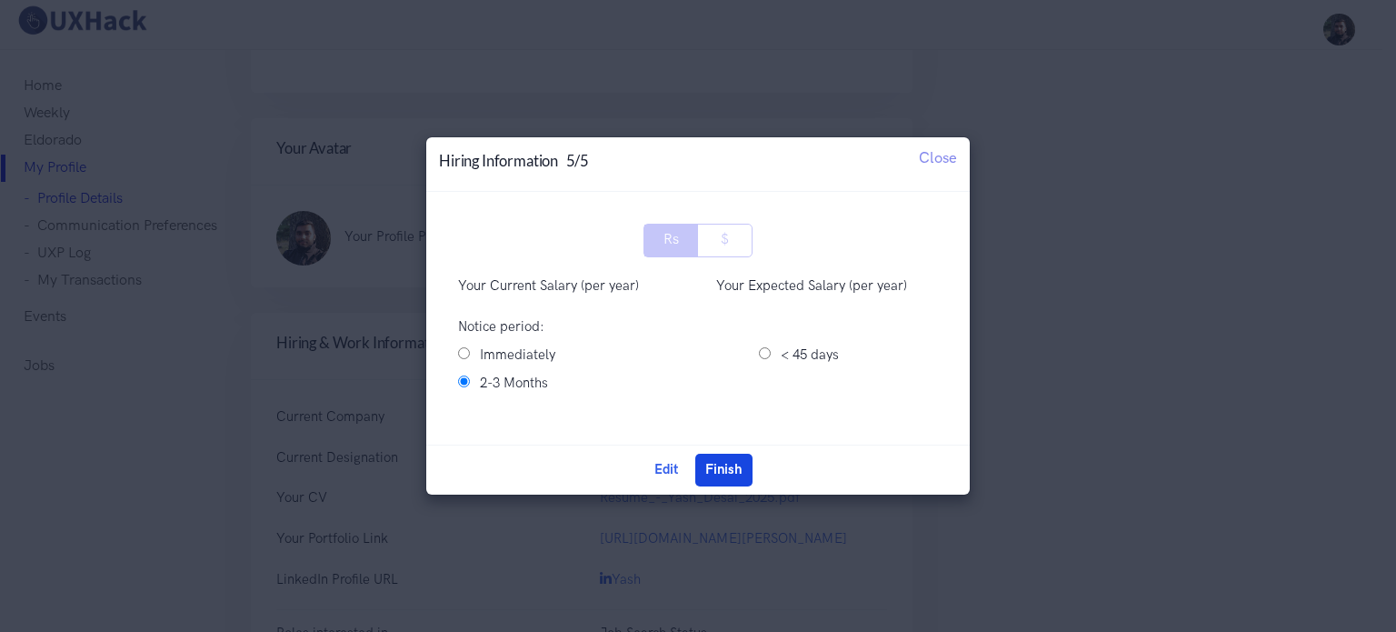
click at [738, 477] on button "Finish" at bounding box center [724, 470] width 57 height 33
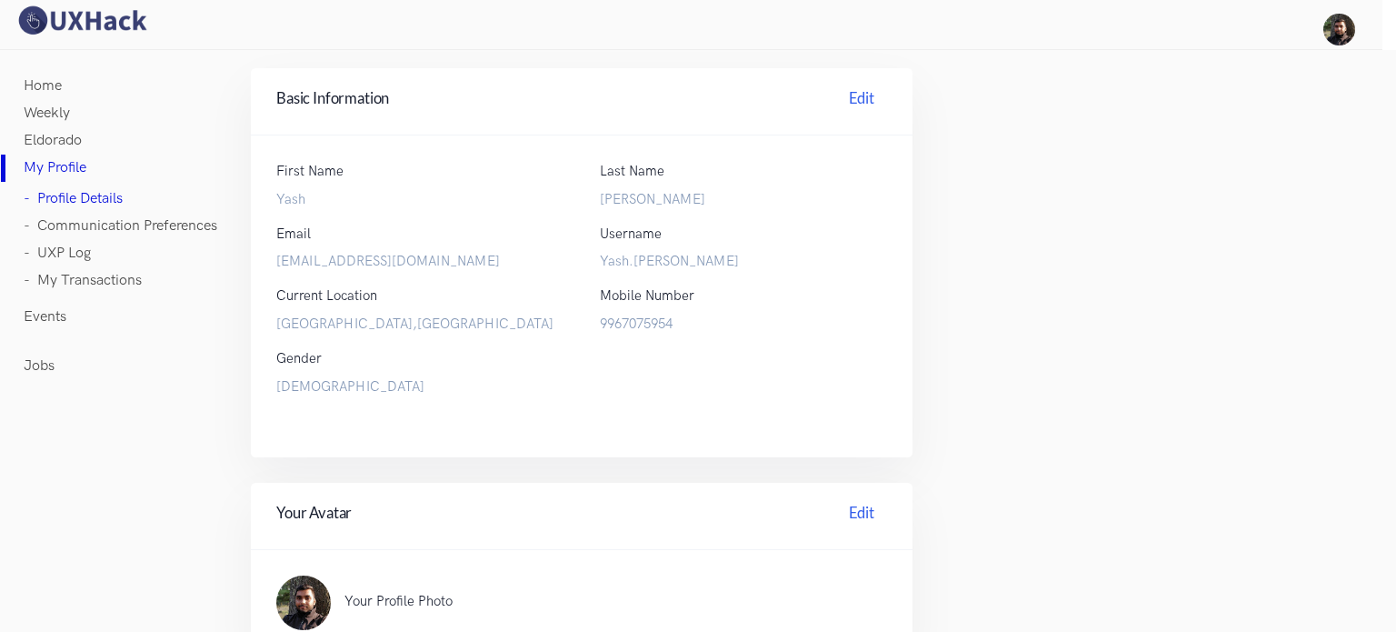
click at [47, 355] on link "Jobs" at bounding box center [39, 366] width 31 height 27
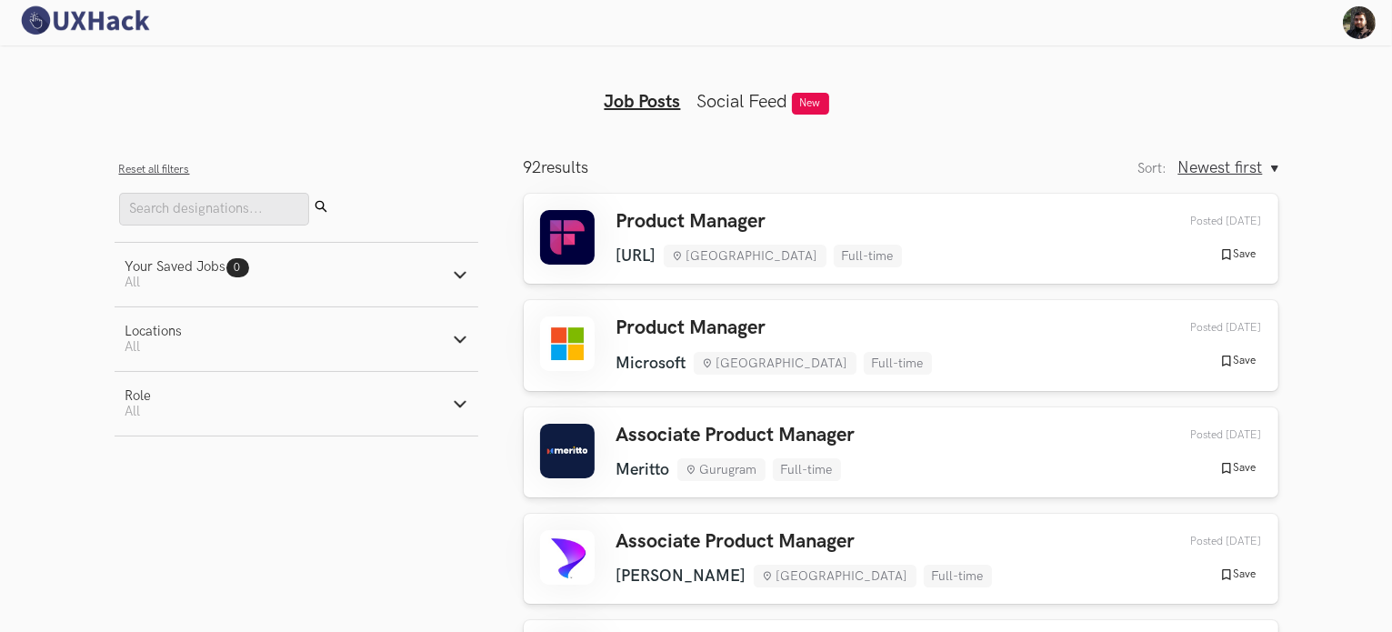
click at [440, 348] on button "Locations Active filters: All" at bounding box center [297, 339] width 364 height 64
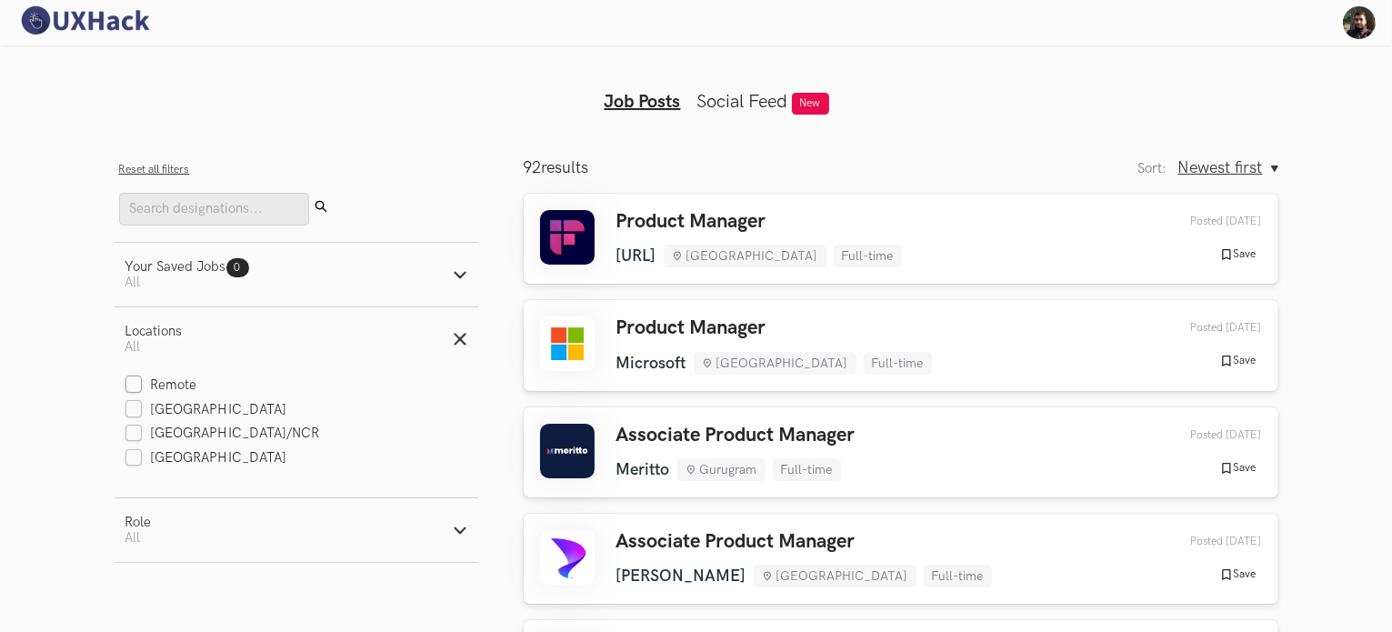
click at [191, 395] on label "Remote" at bounding box center [161, 385] width 72 height 19
click at [143, 395] on input "Remote" at bounding box center [133, 385] width 17 height 17
checkbox input "true"
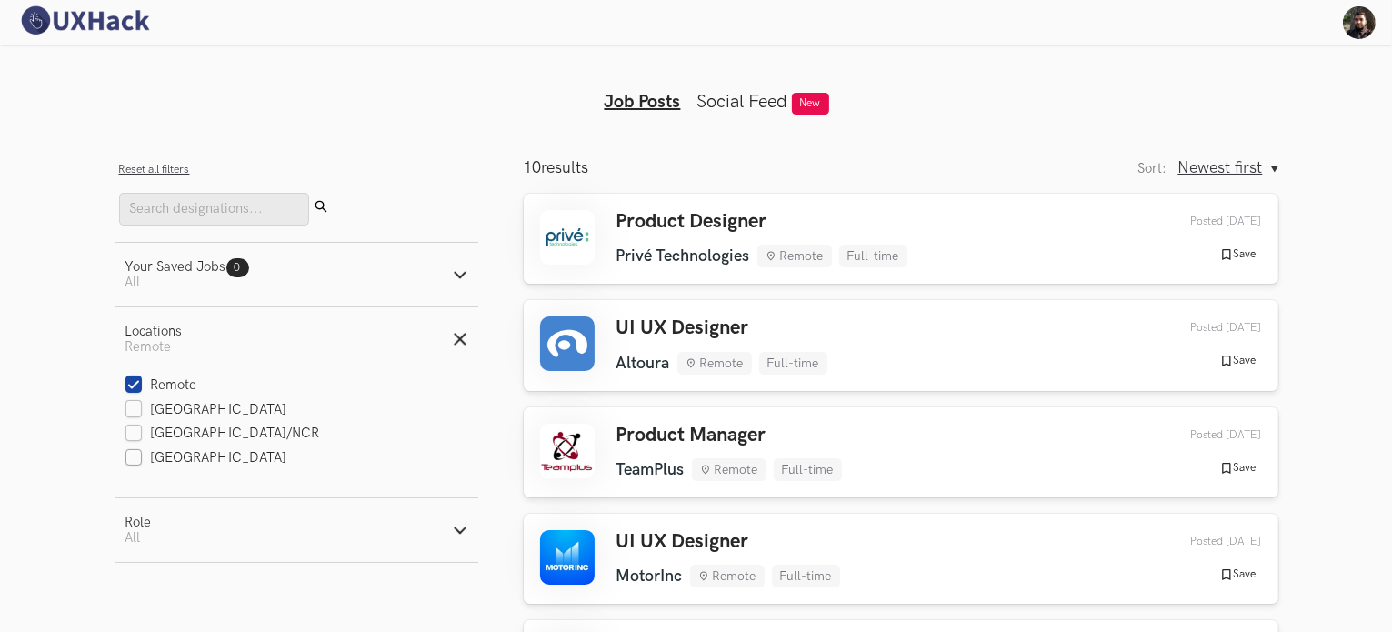
click at [182, 466] on label "[GEOGRAPHIC_DATA]" at bounding box center [206, 458] width 162 height 19
click at [143, 466] on input "[GEOGRAPHIC_DATA]" at bounding box center [133, 458] width 17 height 17
checkbox input "true"
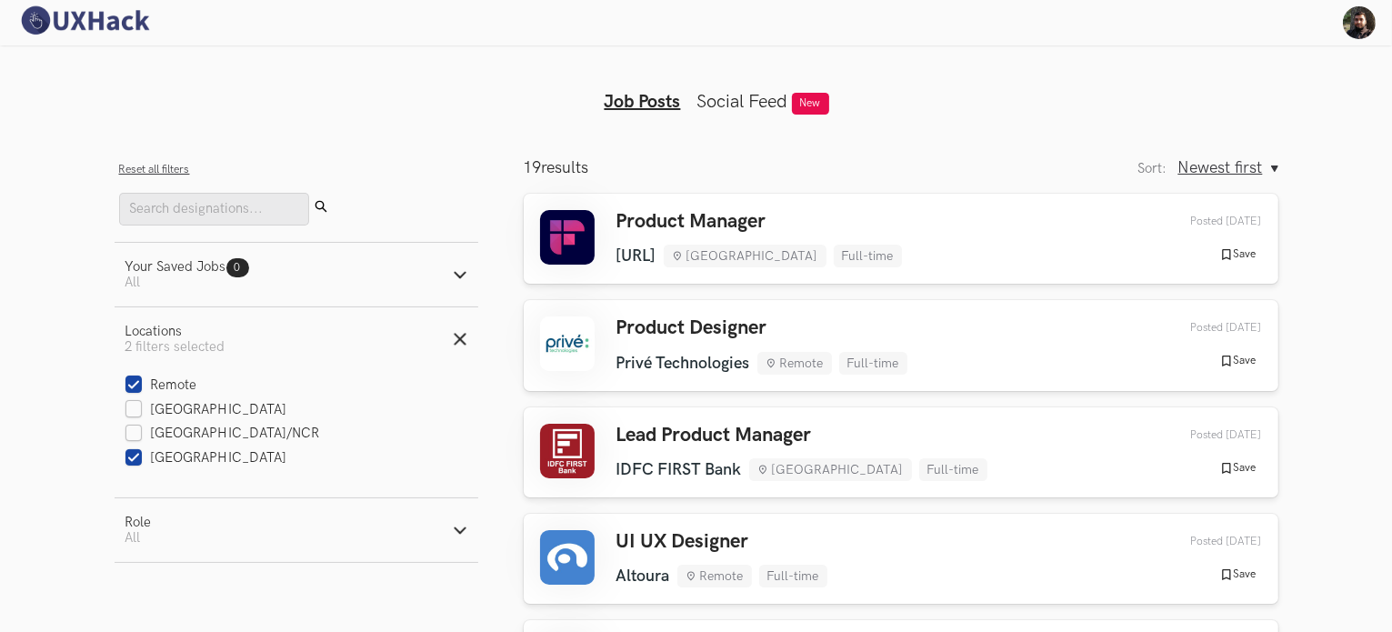
click at [462, 341] on icon "button" at bounding box center [460, 339] width 15 height 15
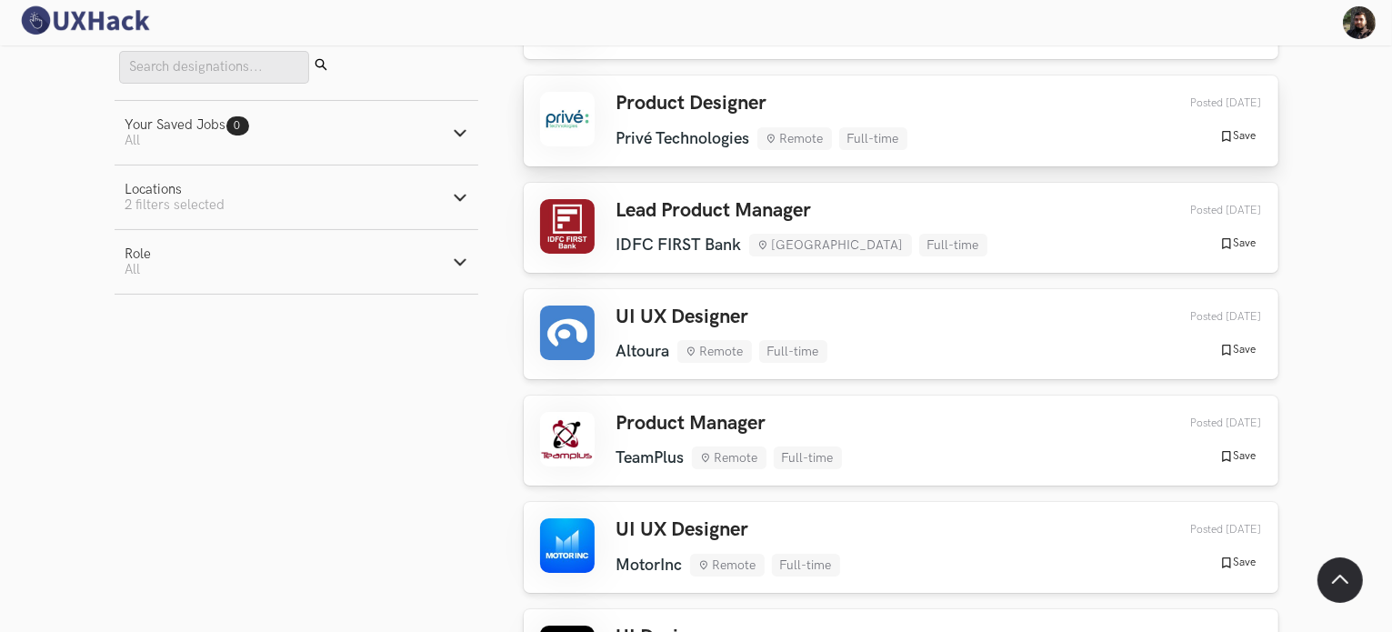
scroll to position [225, 0]
click at [636, 308] on h3 "UI UX Designer" at bounding box center [721, 317] width 211 height 24
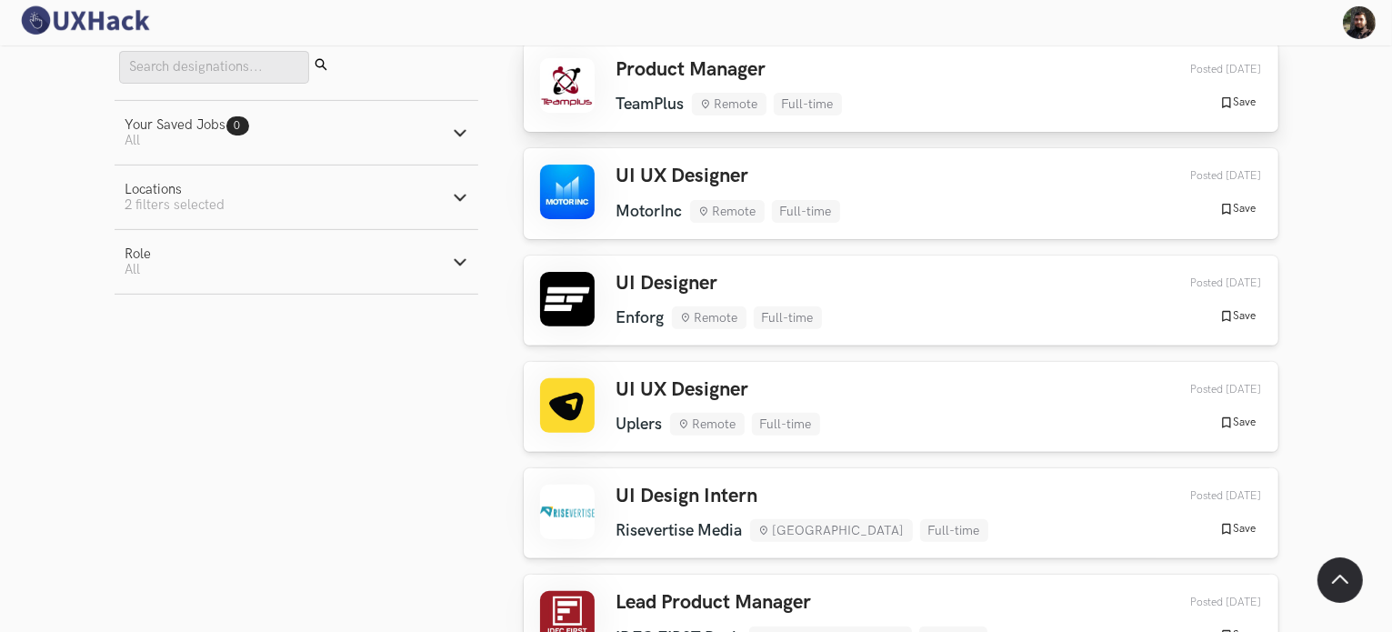
scroll to position [593, 0]
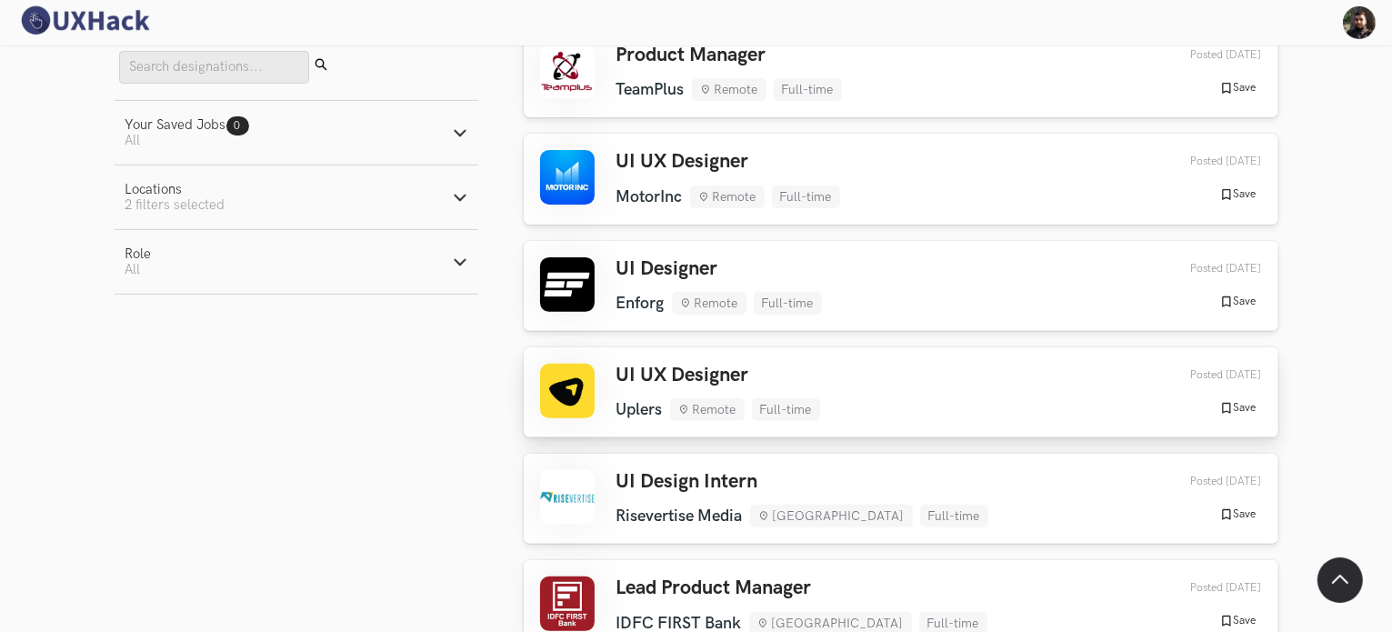
drag, startPoint x: 690, startPoint y: 414, endPoint x: 641, endPoint y: 377, distance: 61.1
click at [641, 377] on h3 "UI UX Designer" at bounding box center [718, 376] width 204 height 24
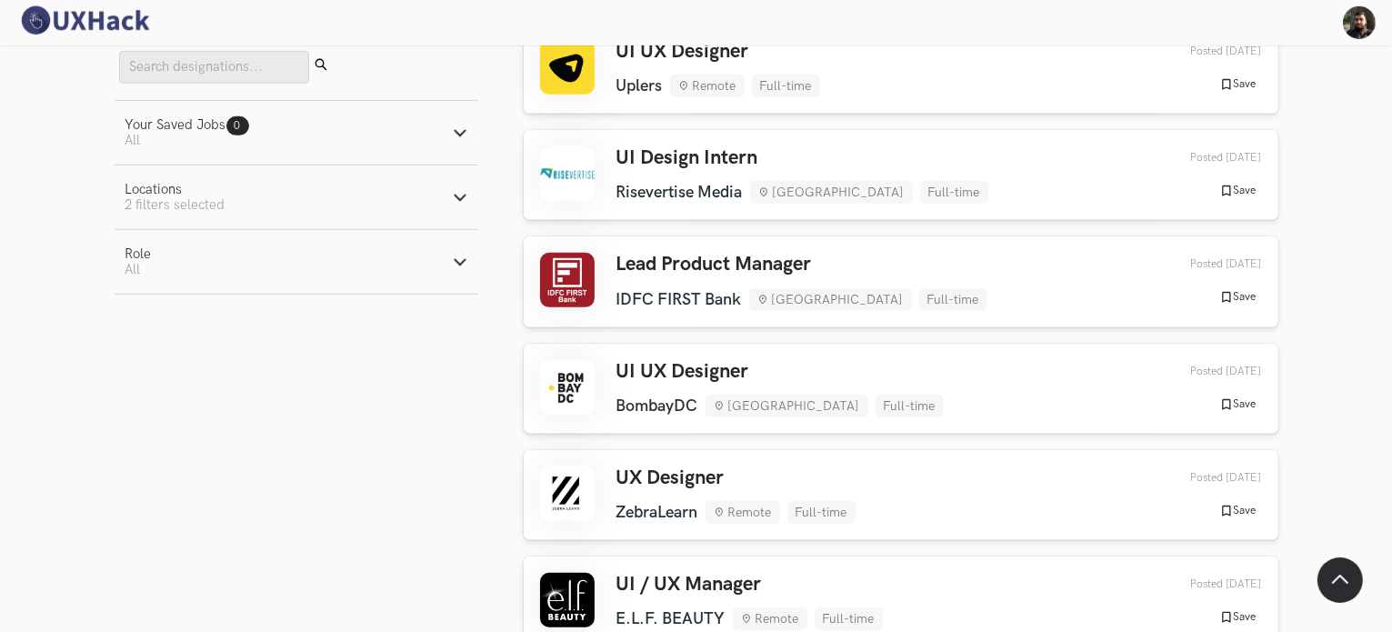
scroll to position [1014, 0]
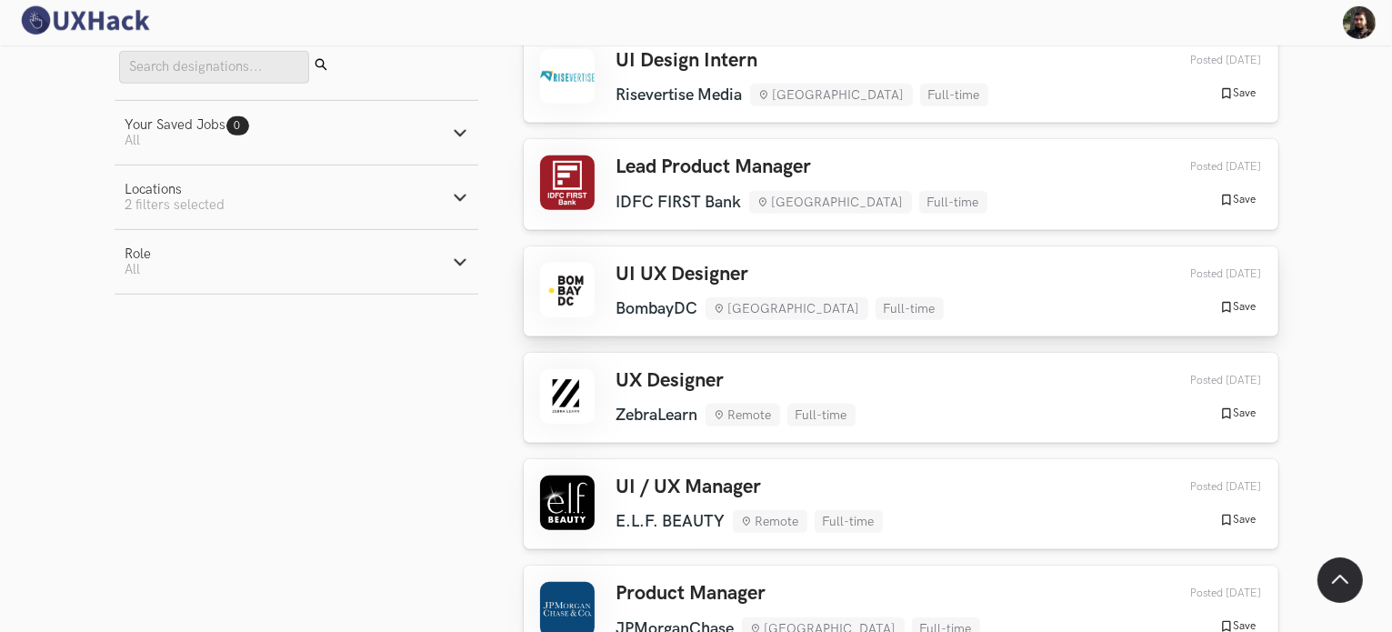
click at [761, 266] on h3 "UI UX Designer" at bounding box center [779, 275] width 327 height 24
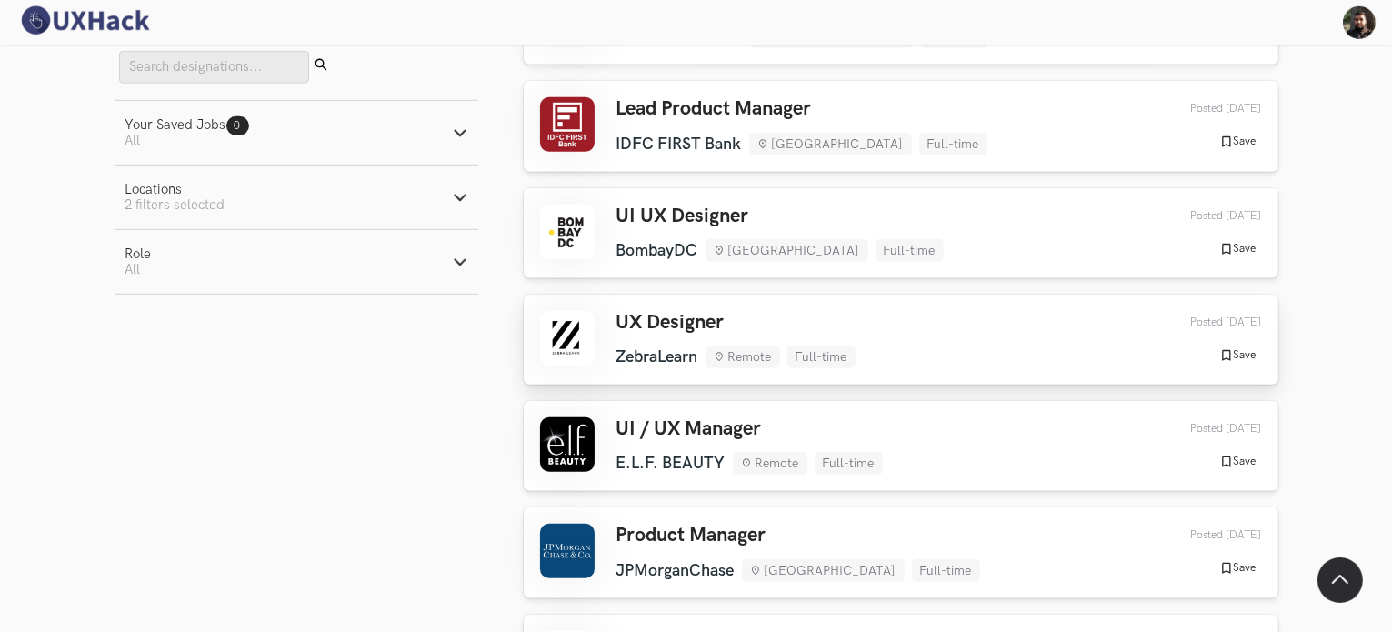
scroll to position [1093, 0]
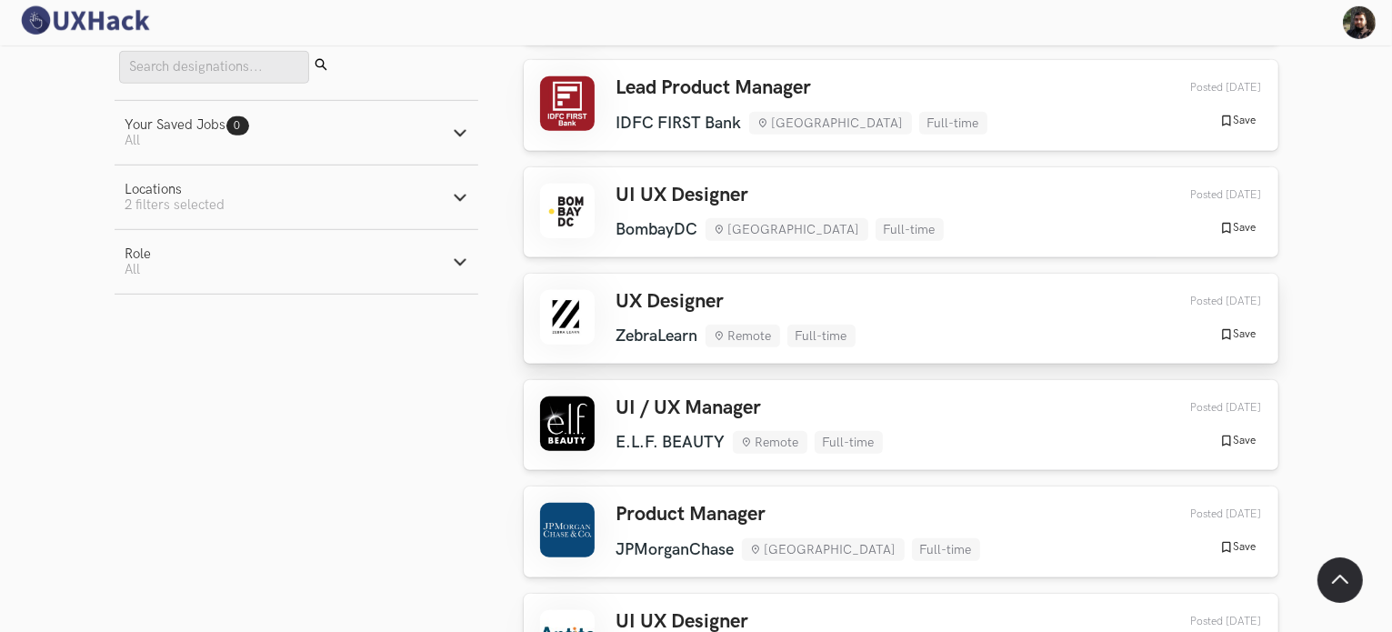
click at [756, 303] on h3 "UX Designer" at bounding box center [735, 302] width 239 height 24
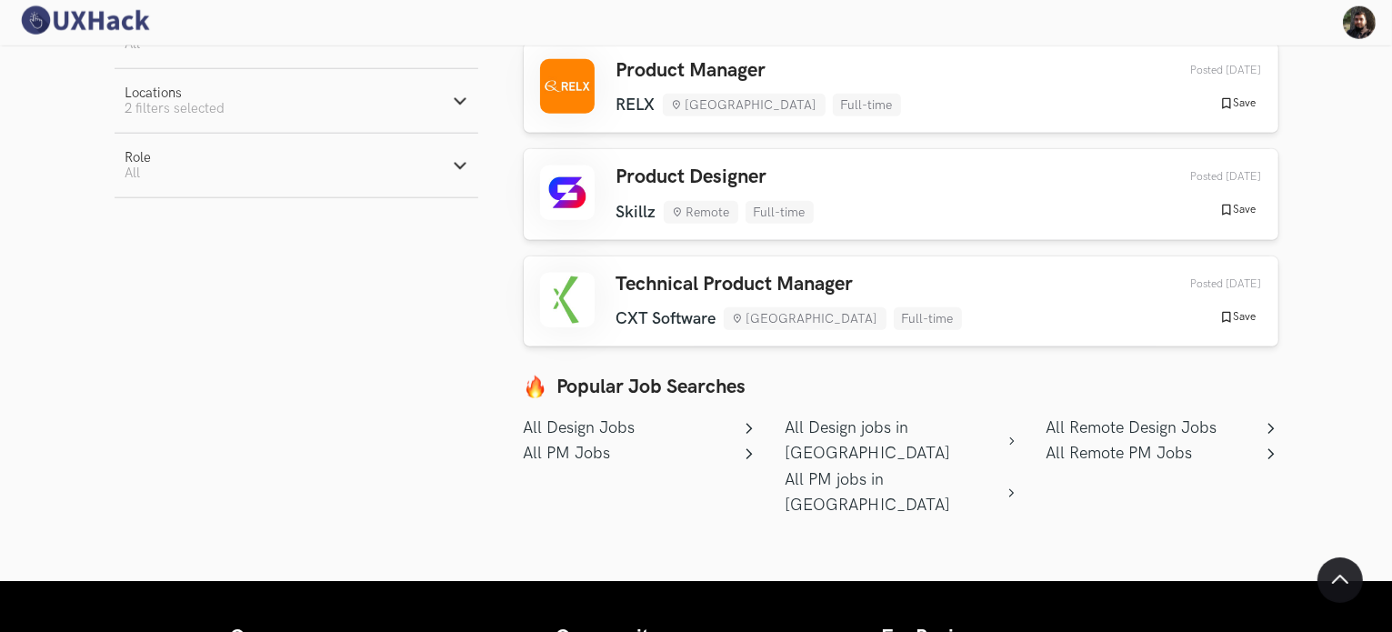
scroll to position [1857, 0]
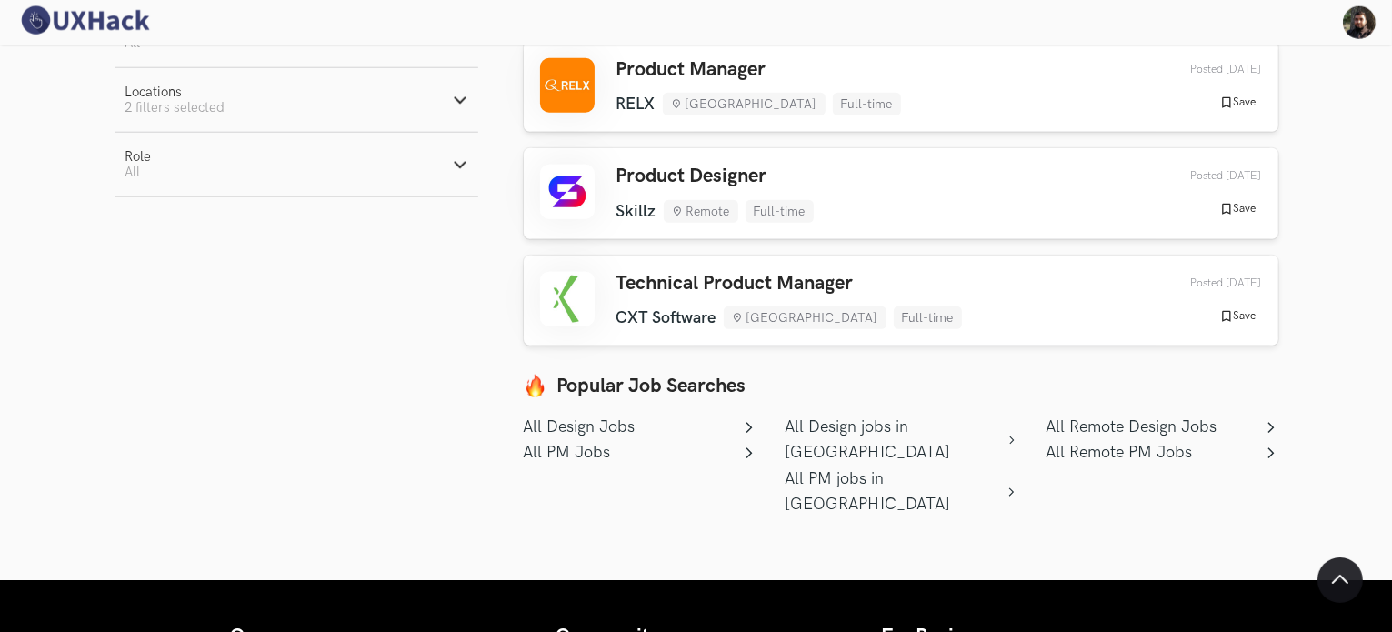
click at [589, 422] on link "All Design Jobs" at bounding box center [640, 427] width 232 height 25
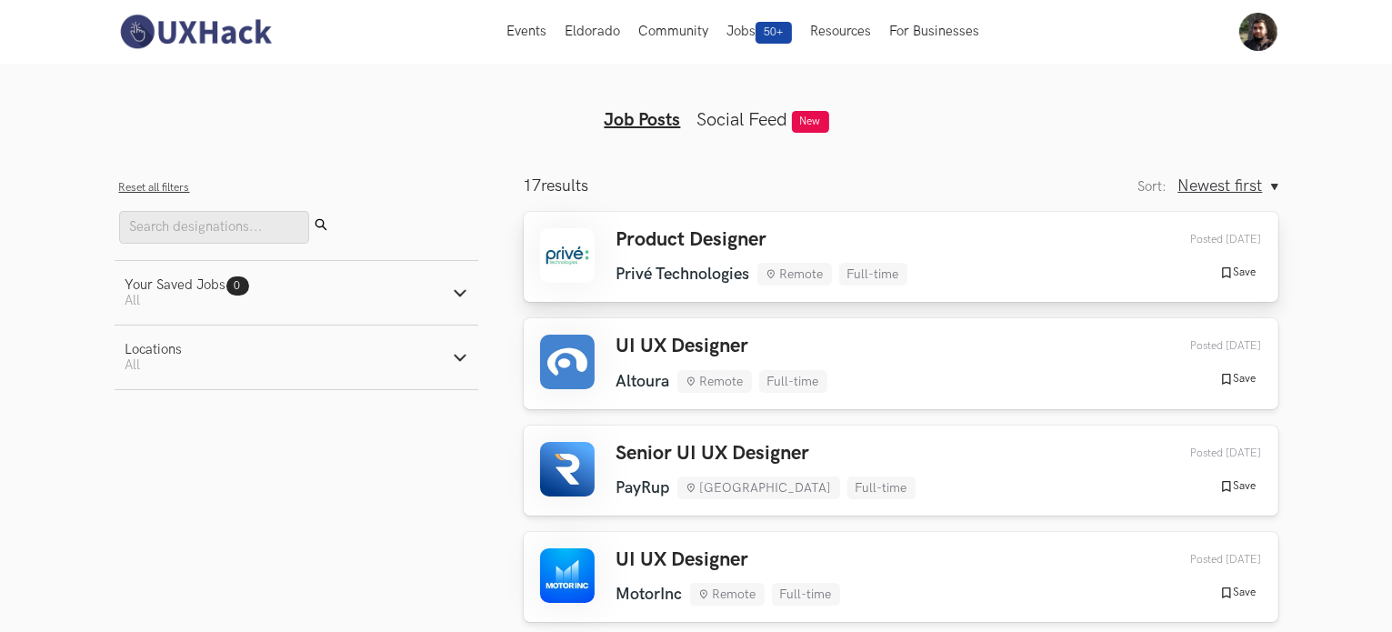
click at [687, 238] on h3 "Product Designer" at bounding box center [761, 240] width 291 height 24
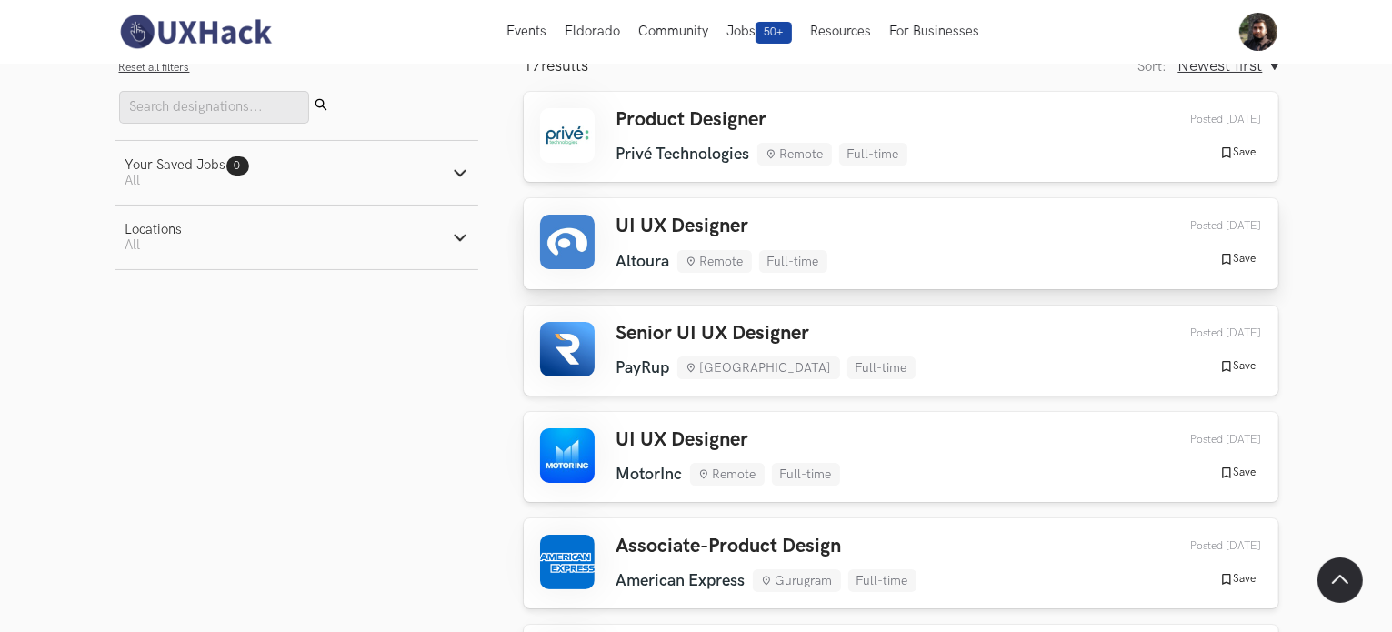
scroll to position [122, 0]
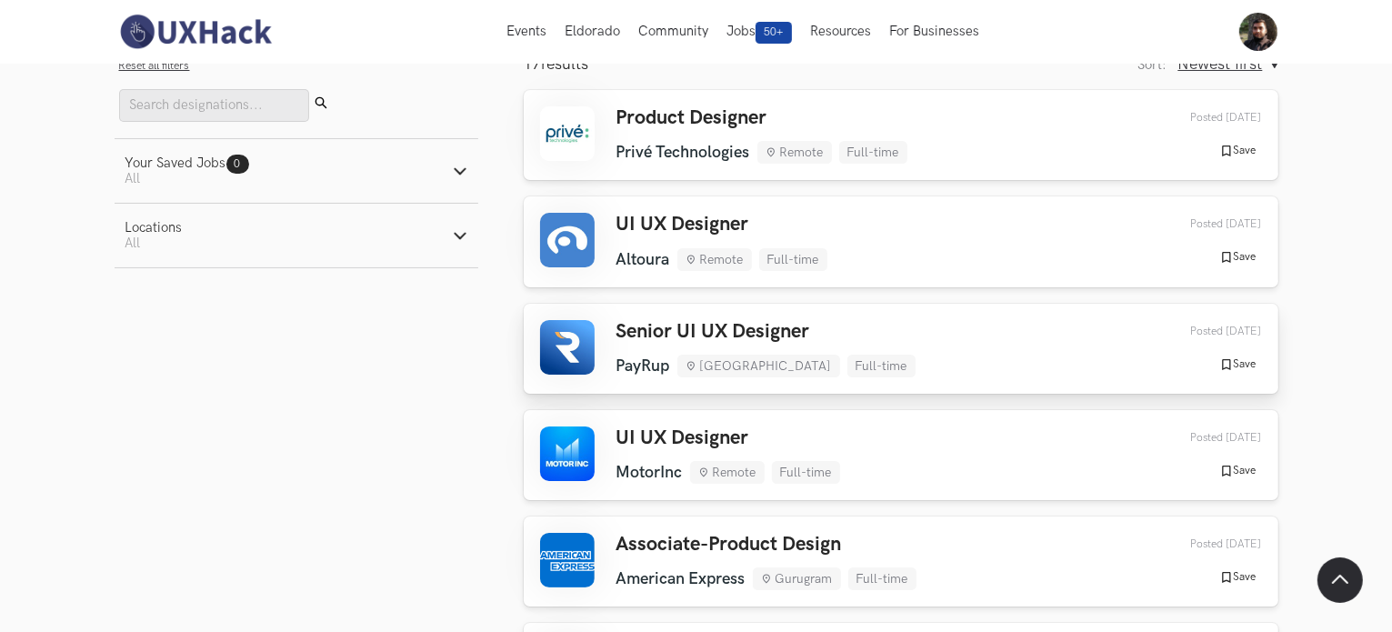
click at [896, 352] on div "Senior UI UX Designer PayRup [GEOGRAPHIC_DATA] Full-time PayRup [GEOGRAPHIC_DAT…" at bounding box center [901, 348] width 722 height 57
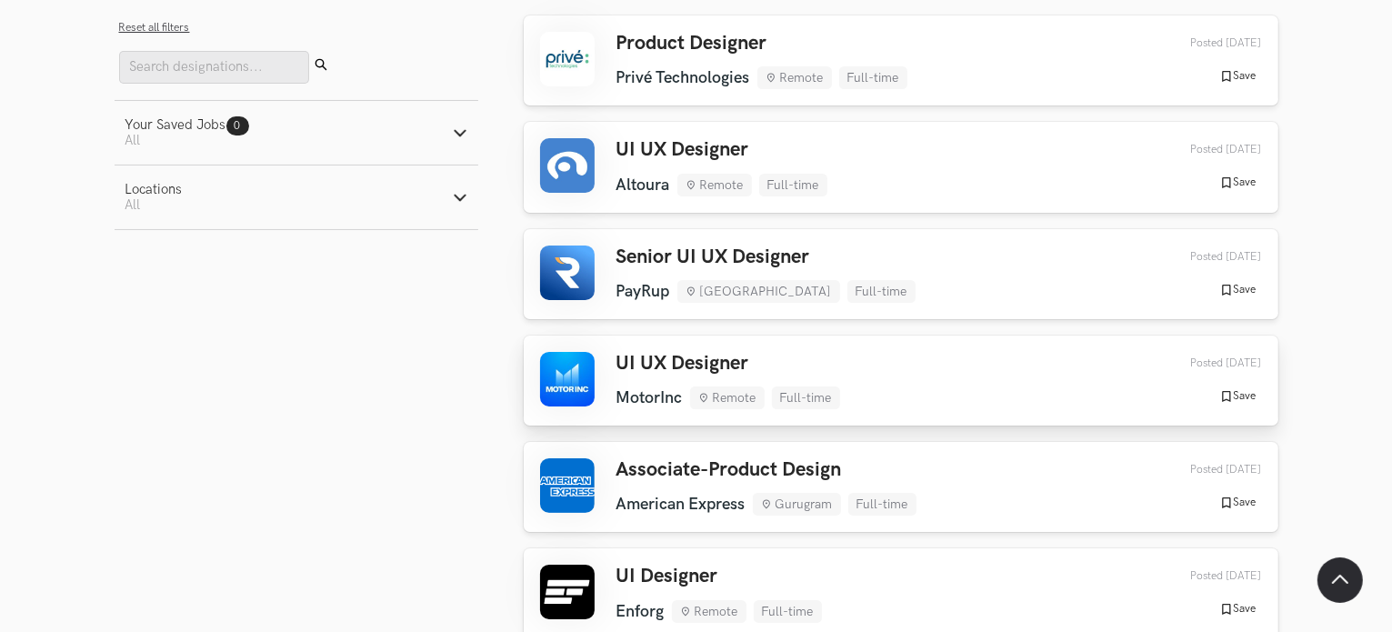
scroll to position [218, 0]
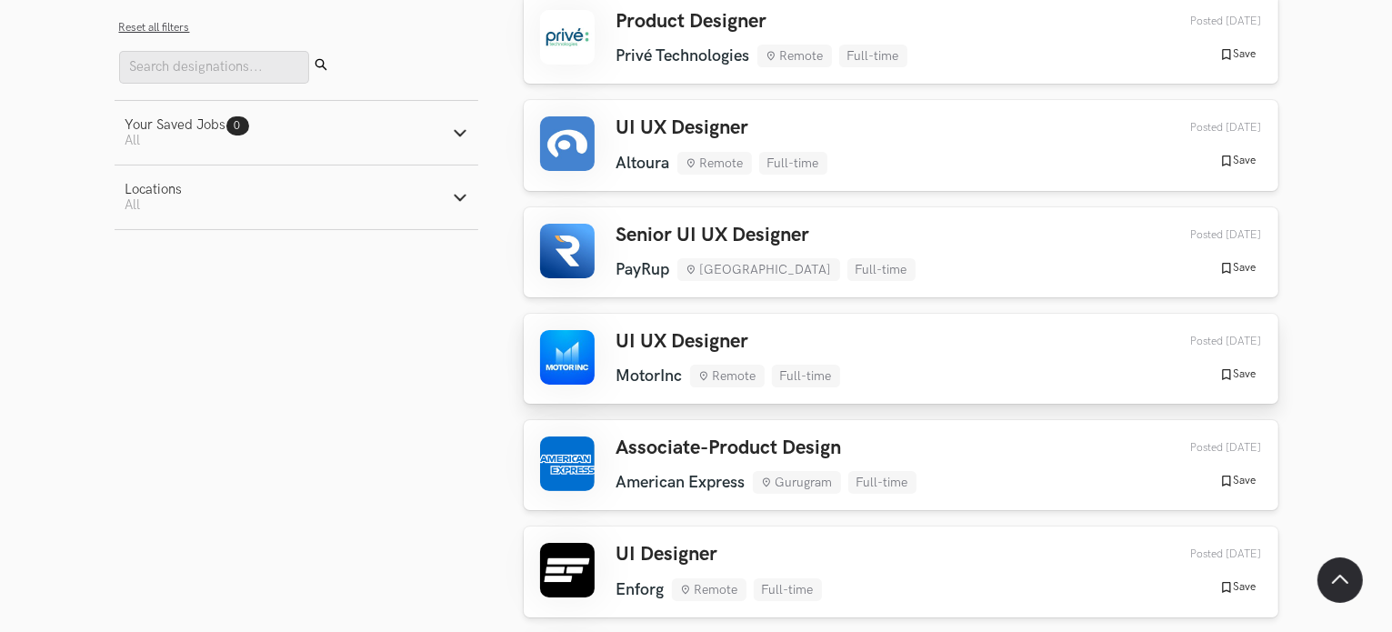
click at [791, 359] on div "UI UX Designer MotorInc Remote Full-time MotorInc Remote Full-time [DATE]" at bounding box center [728, 358] width 224 height 57
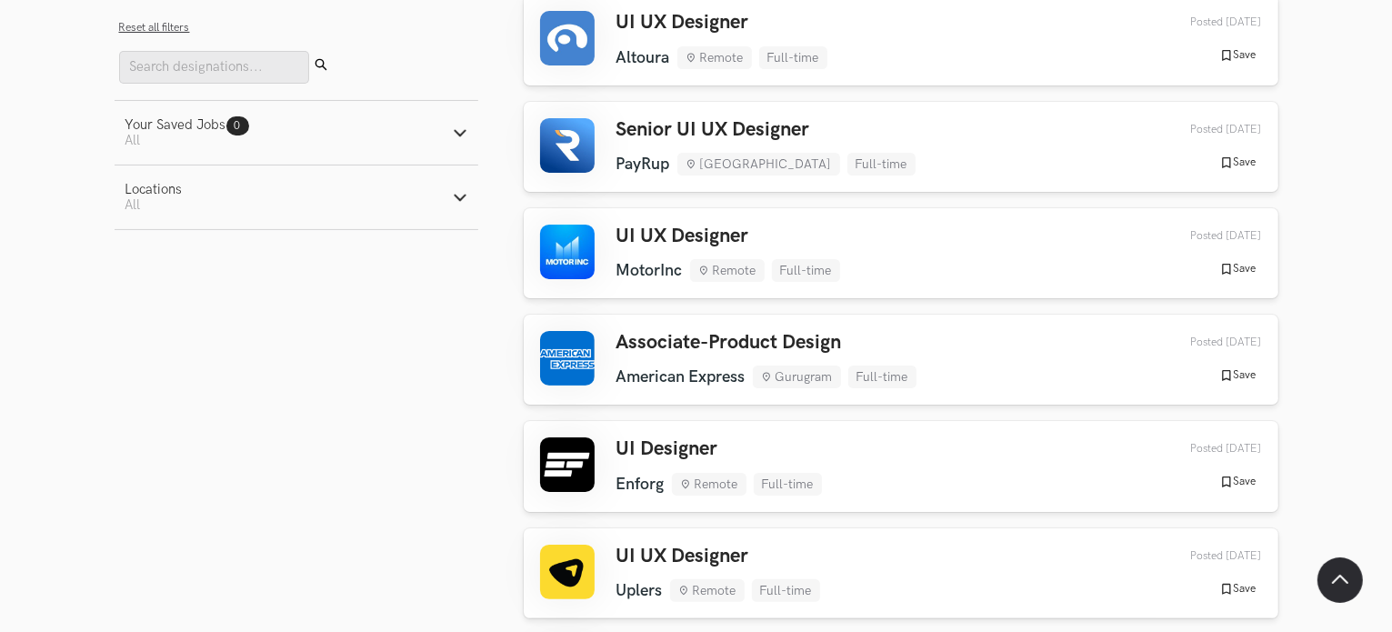
scroll to position [324, 0]
click at [673, 344] on h3 "Associate-Product Design" at bounding box center [766, 343] width 300 height 24
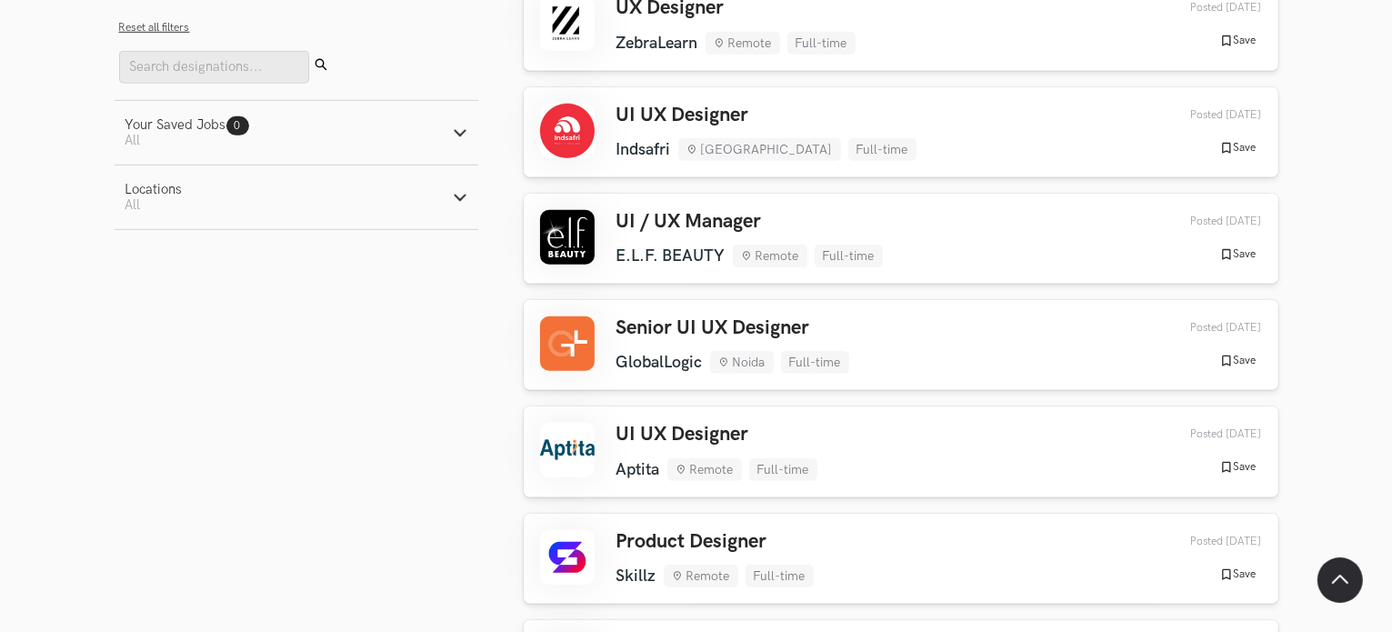
scroll to position [1196, 0]
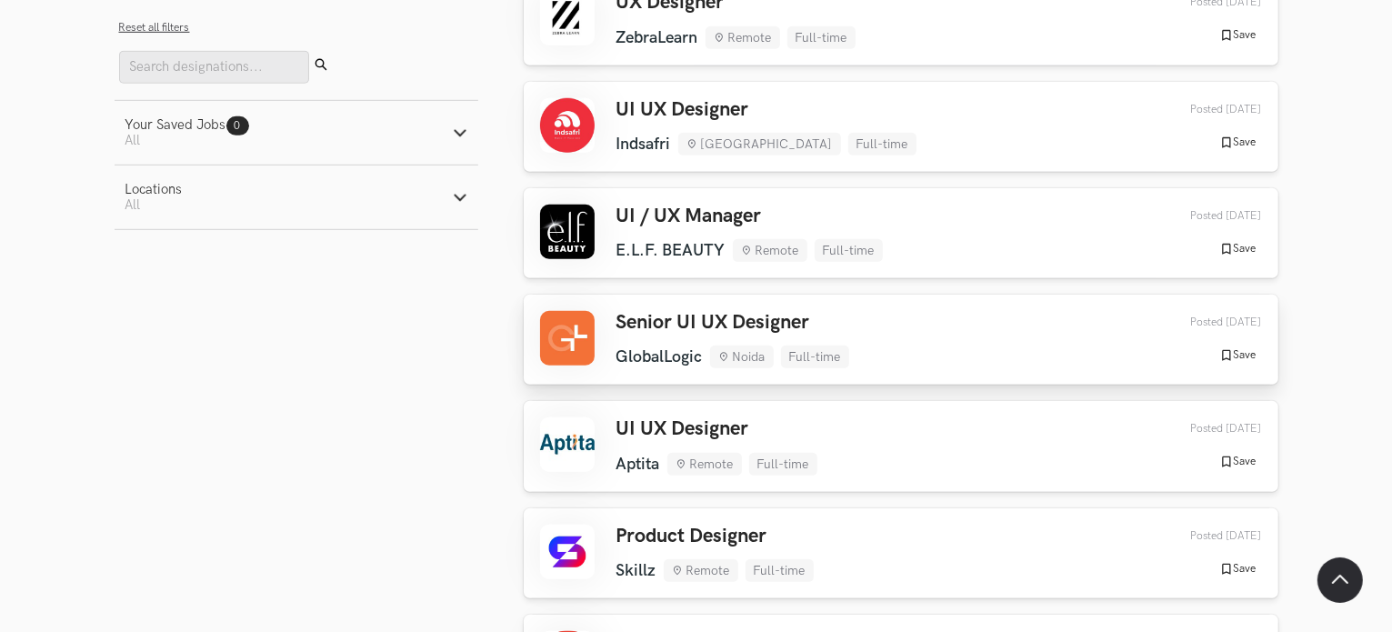
click at [749, 340] on div "Senior UI UX Designer GlobalLogic [GEOGRAPHIC_DATA] Full-time GlobalLogic [GEOG…" at bounding box center [732, 339] width 233 height 57
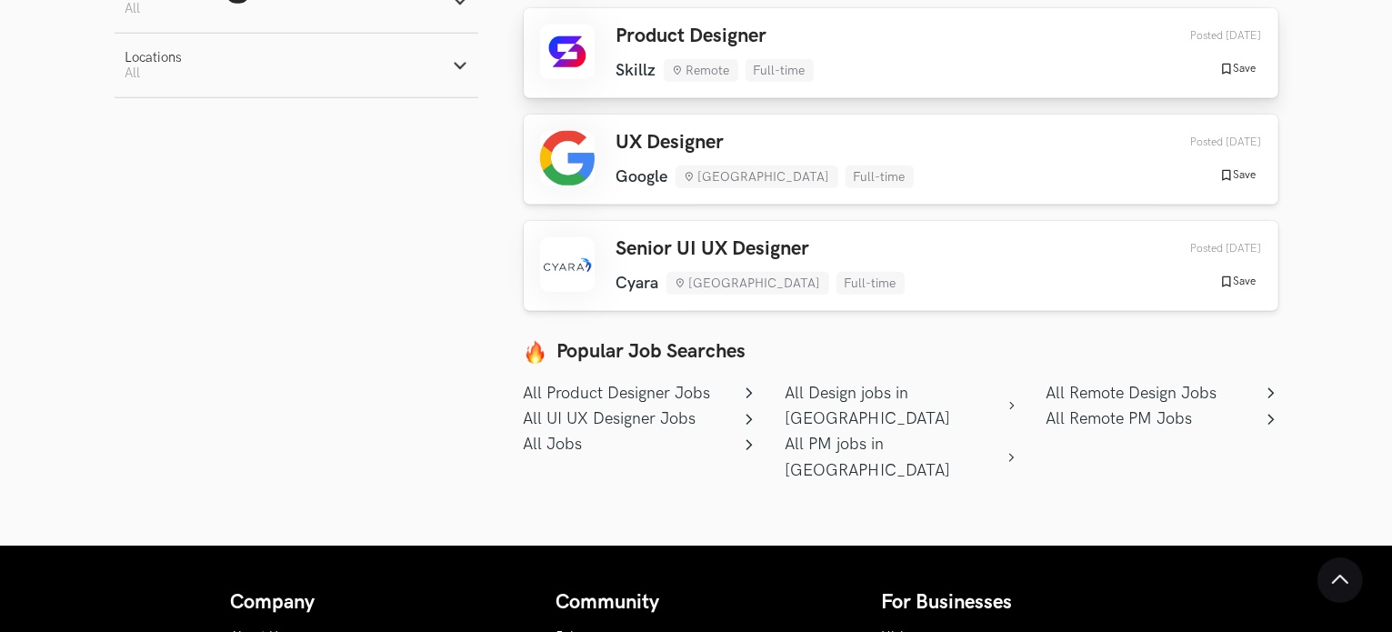
scroll to position [1706, 0]
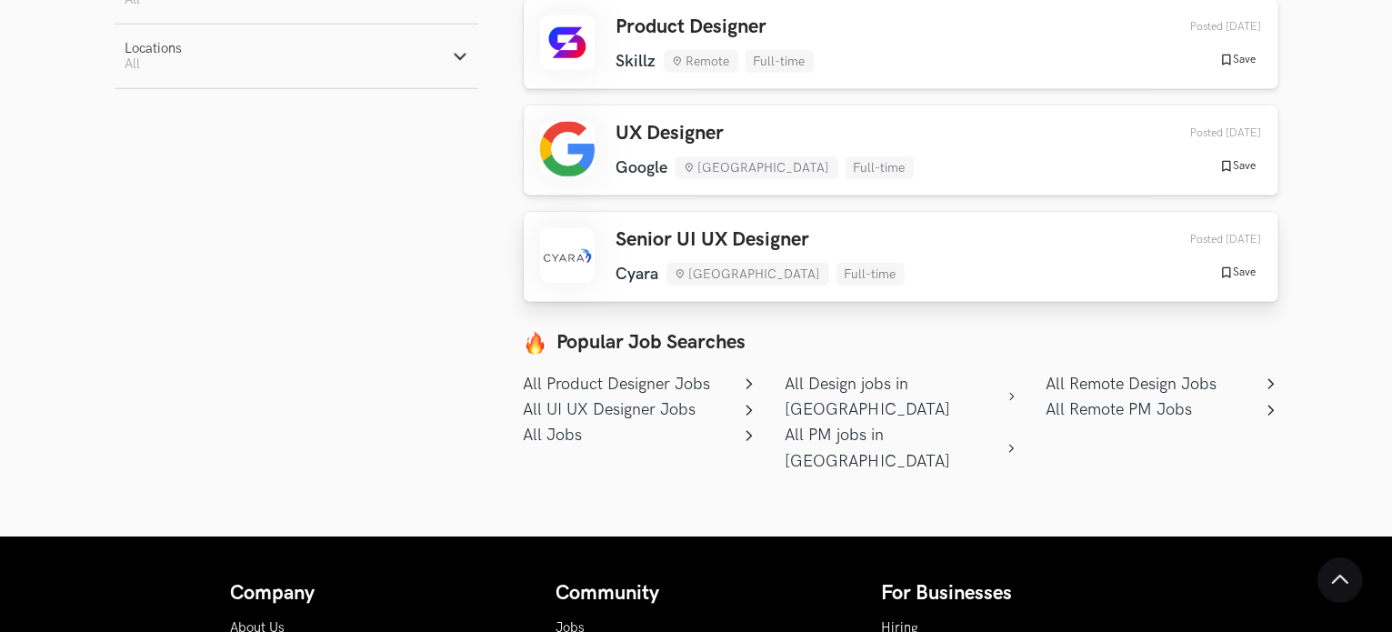
click at [771, 286] on link "Senior UI UX Designer [GEOGRAPHIC_DATA] [GEOGRAPHIC_DATA] Full-time [GEOGRAPHIC…" at bounding box center [901, 257] width 755 height 90
